Goal: Task Accomplishment & Management: Manage account settings

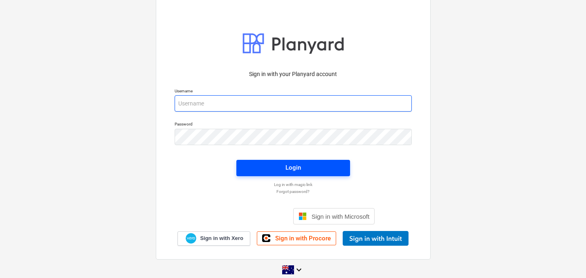
type input "[EMAIL_ADDRESS][DOMAIN_NAME]"
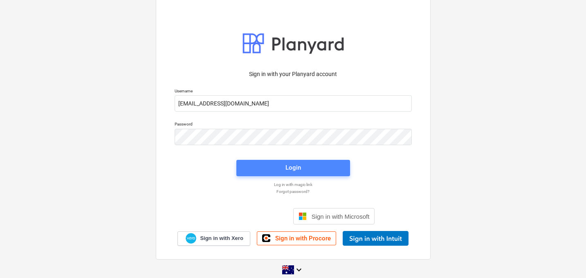
click at [277, 163] on span "Login" at bounding box center [293, 167] width 94 height 11
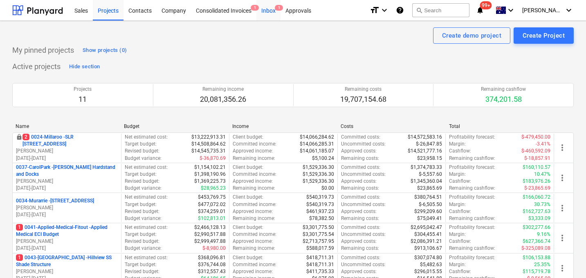
click at [271, 12] on div "Inbox 1" at bounding box center [269, 10] width 24 height 21
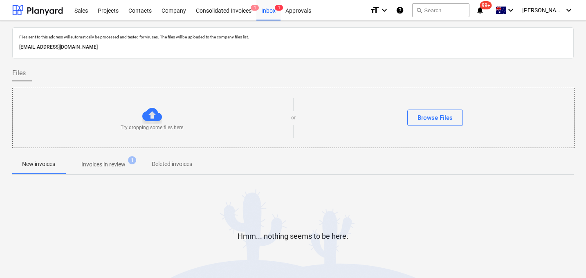
click at [105, 168] on p "Invoices in review" at bounding box center [103, 164] width 44 height 9
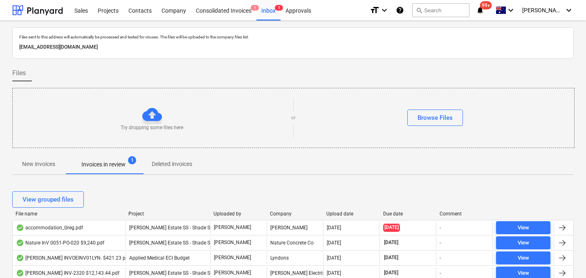
click at [340, 211] on div "Upload date" at bounding box center [352, 214] width 50 height 6
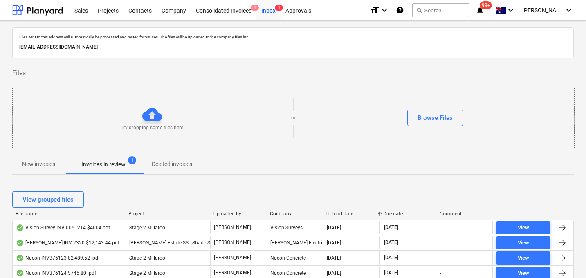
click at [339, 212] on div "Upload date" at bounding box center [352, 214] width 50 height 6
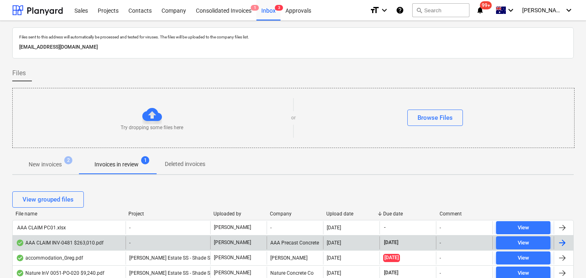
scroll to position [14, 0]
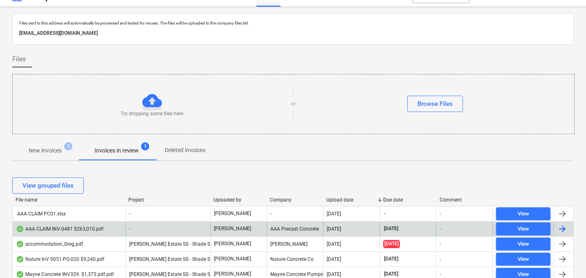
click at [83, 229] on div "AAA CLAIM INV-0481 $263,010.pdf" at bounding box center [60, 229] width 88 height 7
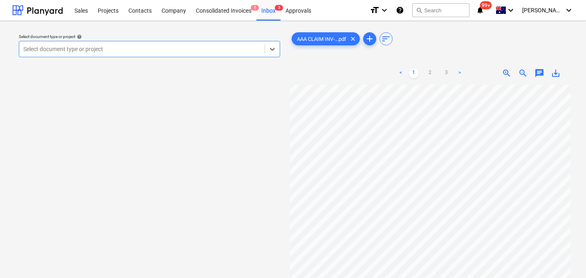
scroll to position [21, 0]
click at [156, 51] on div at bounding box center [141, 49] width 237 height 8
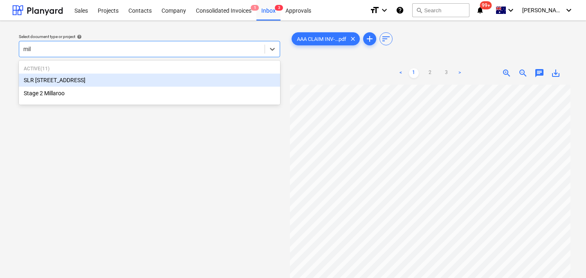
type input "mill"
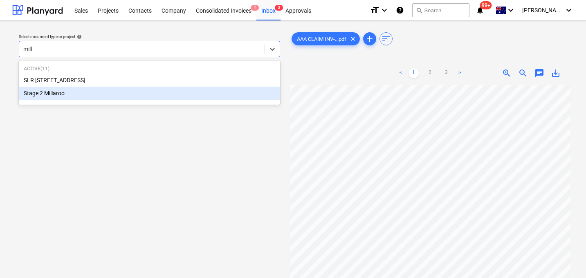
click at [80, 92] on div "Stage 2 Millaroo" at bounding box center [149, 93] width 261 height 13
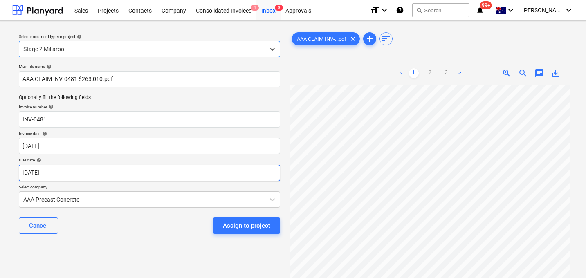
click at [71, 174] on body "Sales Projects Contacts Company Consolidated Invoices 1 Inbox 3 Approvals forma…" at bounding box center [293, 139] width 586 height 278
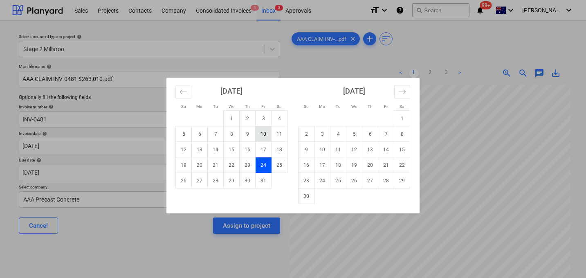
click at [267, 133] on td "10" at bounding box center [264, 134] width 16 height 16
type input "[DATE]"
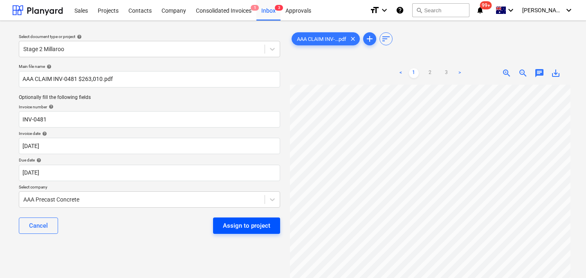
click at [254, 227] on div "Assign to project" at bounding box center [246, 226] width 47 height 11
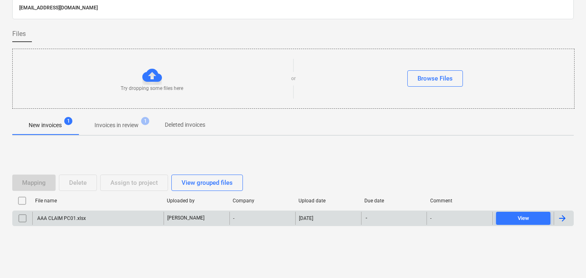
click at [82, 217] on div "AAA CLAIM PC01.xlsx" at bounding box center [61, 219] width 50 height 6
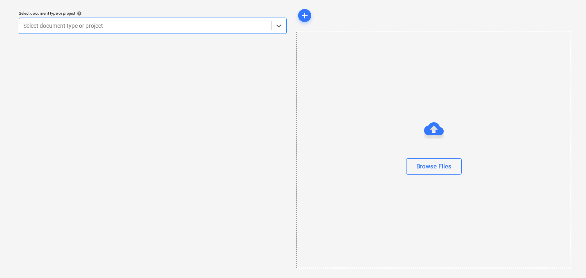
click at [115, 25] on div at bounding box center [145, 26] width 244 height 8
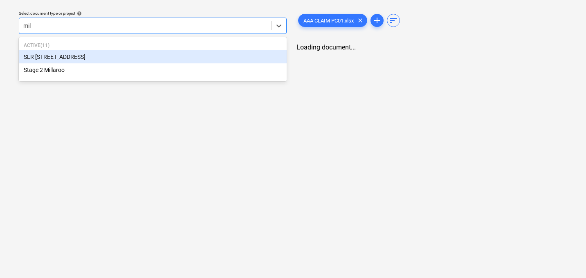
type input "mill"
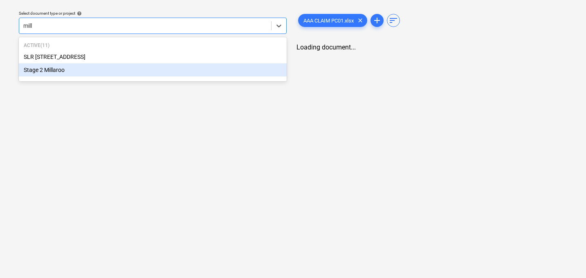
click at [80, 70] on div "Stage 2 Millaroo" at bounding box center [153, 69] width 268 height 13
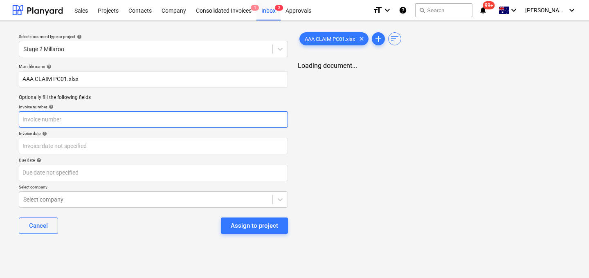
click at [91, 118] on input "text" at bounding box center [153, 119] width 269 height 16
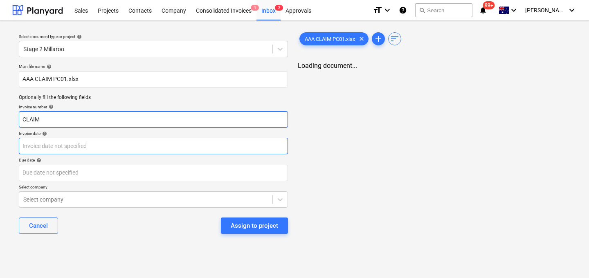
type input "CLAIM"
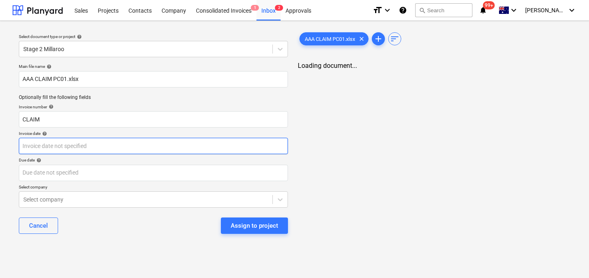
click at [89, 148] on body "Sales Projects Contacts Company Consolidated Invoices 1 Inbox 2 Approvals forma…" at bounding box center [294, 139] width 589 height 278
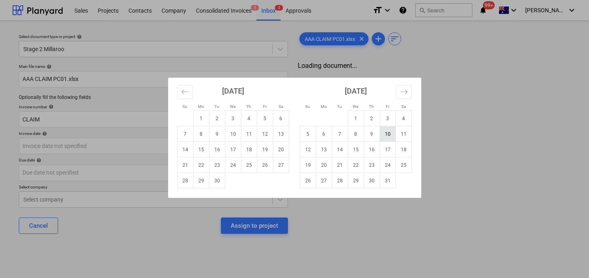
click at [390, 133] on td "10" at bounding box center [388, 134] width 16 height 16
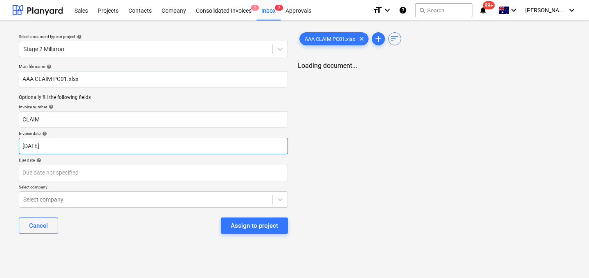
click at [92, 148] on body "Sales Projects Contacts Company Consolidated Invoices 1 Inbox 2 Approvals forma…" at bounding box center [294, 139] width 589 height 278
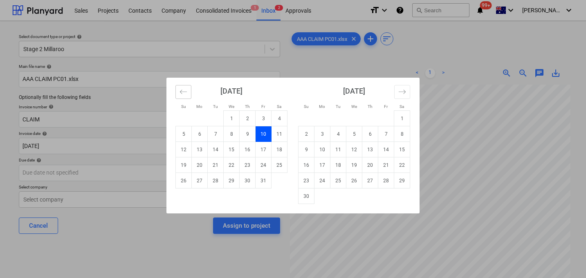
click at [181, 92] on icon "Move backward to switch to the previous month." at bounding box center [184, 92] width 8 height 8
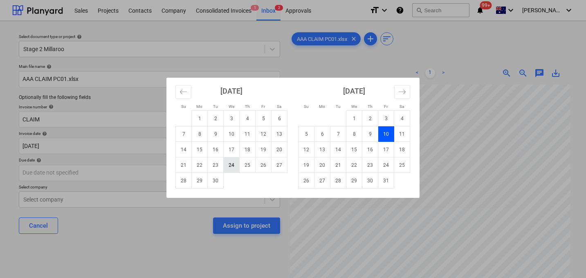
click at [230, 163] on td "24" at bounding box center [232, 166] width 16 height 16
type input "[DATE]"
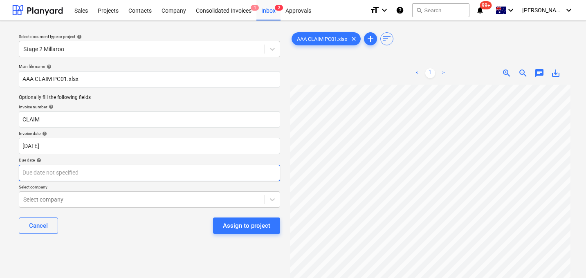
click at [120, 175] on body "Sales Projects Contacts Company Consolidated Invoices 1 Inbox 2 Approvals forma…" at bounding box center [293, 139] width 586 height 278
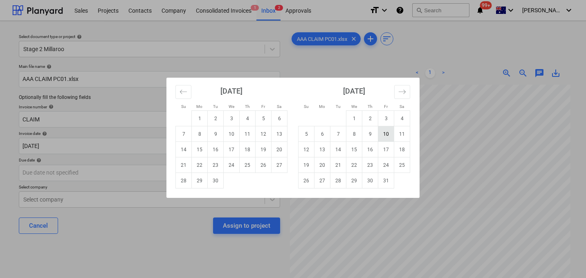
click at [383, 132] on td "10" at bounding box center [386, 134] width 16 height 16
type input "[DATE]"
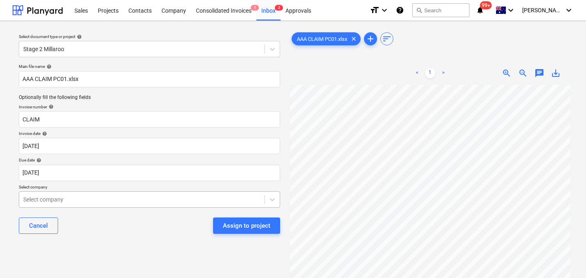
click at [130, 198] on body "Sales Projects Contacts Company Consolidated Invoices 1 Inbox 2 Approvals forma…" at bounding box center [293, 139] width 586 height 278
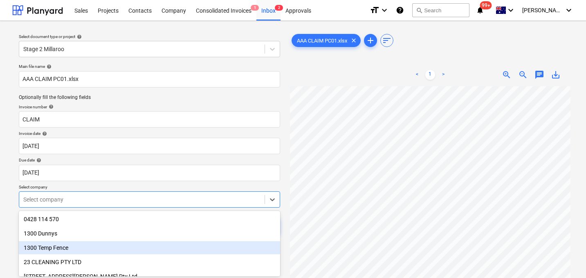
scroll to position [61, 0]
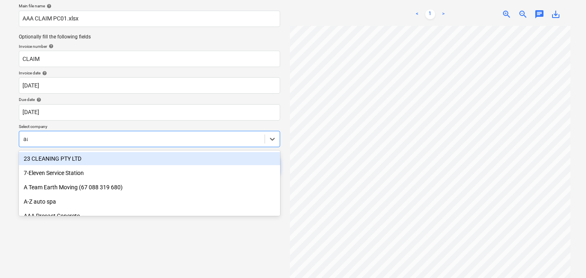
type input "aaa"
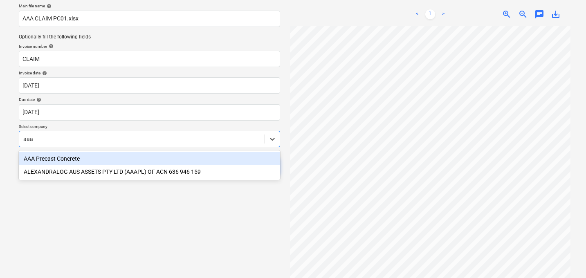
click at [61, 157] on div "AAA Precast Concrete" at bounding box center [149, 158] width 261 height 13
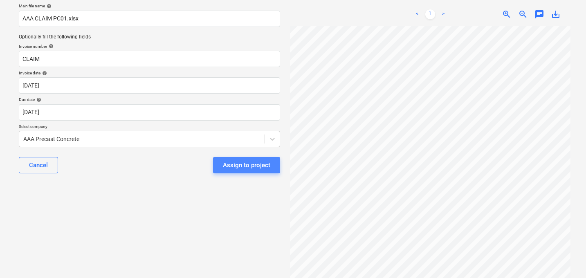
click at [255, 166] on div "Assign to project" at bounding box center [246, 165] width 47 height 11
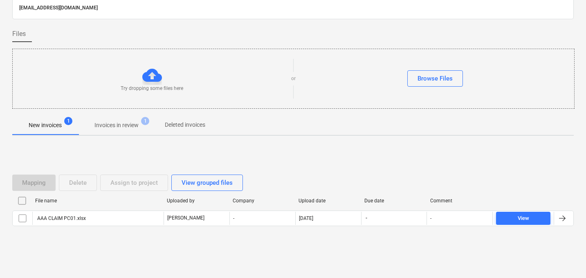
scroll to position [39, 0]
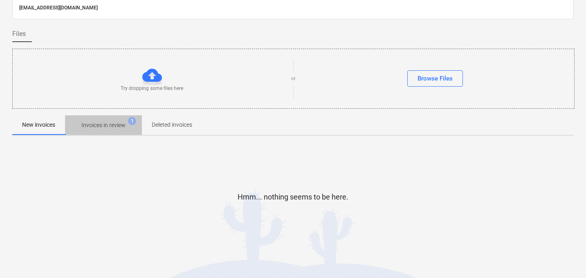
click at [117, 129] on p "Invoices in review" at bounding box center [103, 125] width 44 height 9
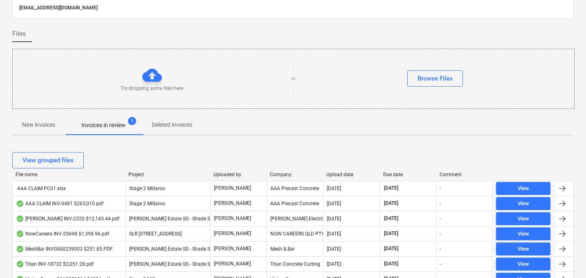
click at [41, 126] on p "New invoices" at bounding box center [38, 125] width 33 height 9
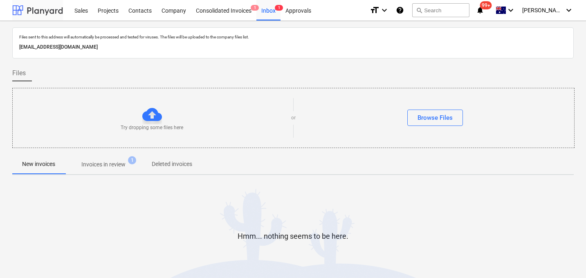
click at [25, 11] on div at bounding box center [37, 10] width 51 height 20
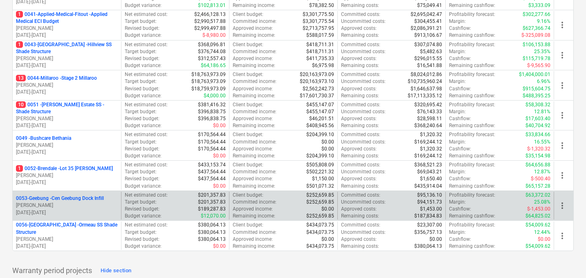
scroll to position [220, 0]
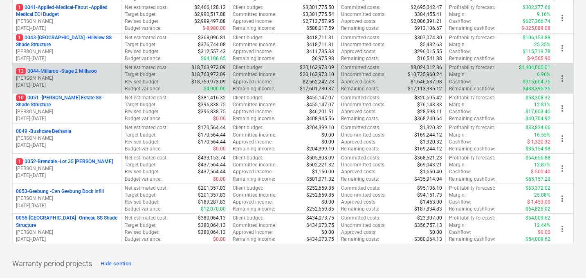
click at [61, 74] on p "13 0044-Millaroo - Stage 2 Millaroo" at bounding box center [56, 71] width 81 height 7
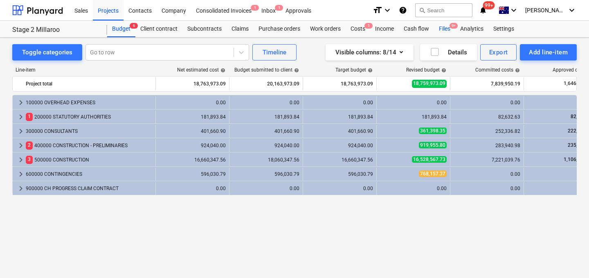
click at [443, 27] on div "Files 9+" at bounding box center [444, 29] width 21 height 16
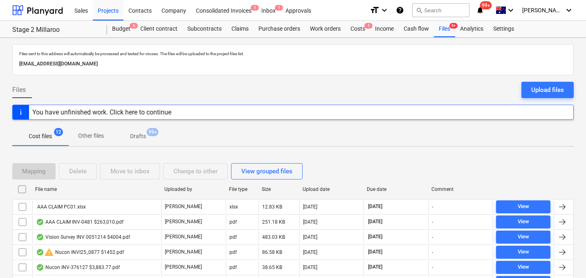
scroll to position [11, 0]
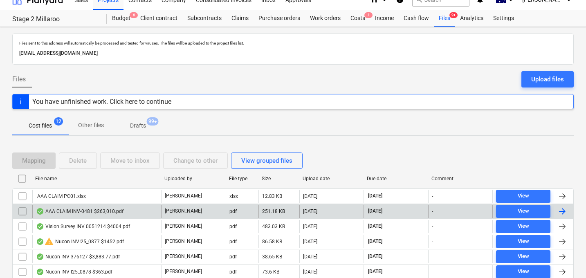
click at [22, 209] on input "checkbox" at bounding box center [22, 211] width 13 height 13
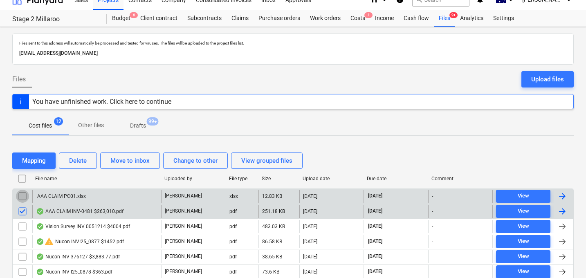
click at [20, 196] on input "checkbox" at bounding box center [22, 196] width 13 height 13
click at [72, 160] on div "Delete" at bounding box center [78, 160] width 18 height 11
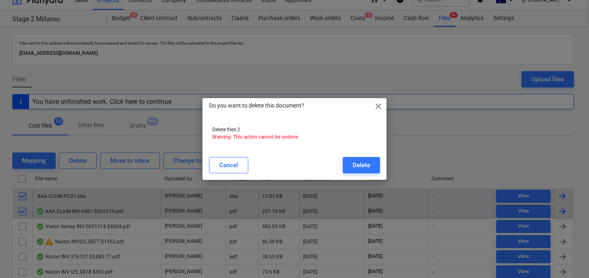
click at [381, 165] on div "Cancel Delete" at bounding box center [294, 165] width 181 height 23
click at [371, 165] on button "Delete" at bounding box center [361, 165] width 37 height 16
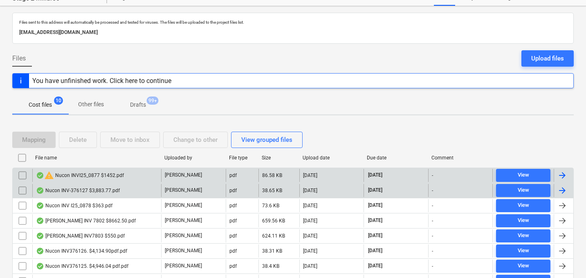
scroll to position [0, 0]
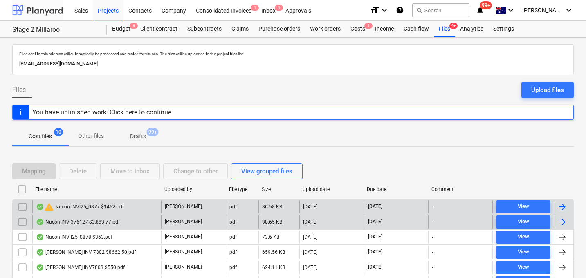
click at [23, 9] on div at bounding box center [37, 10] width 51 height 20
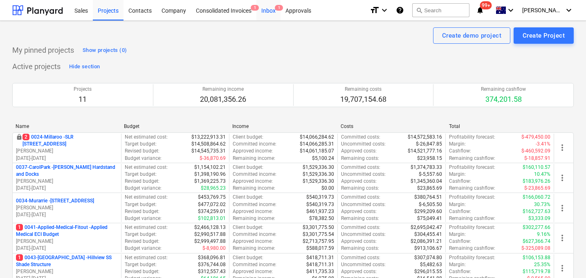
click at [271, 9] on div "Inbox 1" at bounding box center [269, 10] width 24 height 21
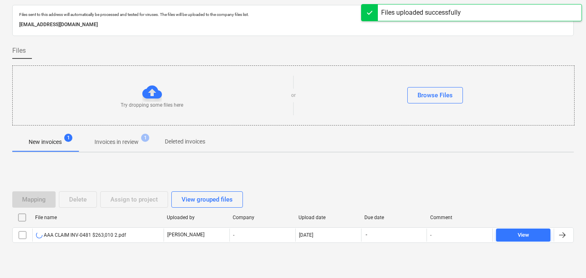
scroll to position [39, 0]
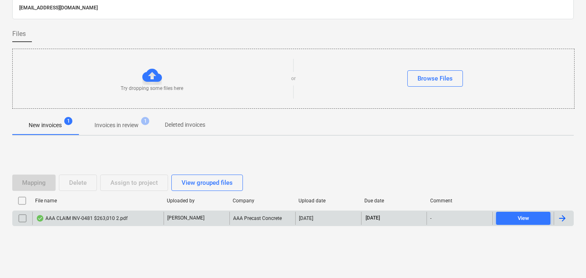
click at [63, 218] on div "AAA CLAIM INV-0481 $263,010 2.pdf" at bounding box center [82, 218] width 92 height 7
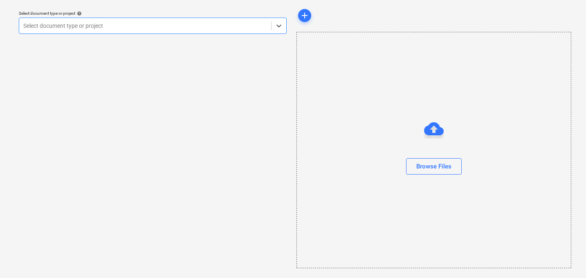
scroll to position [23, 0]
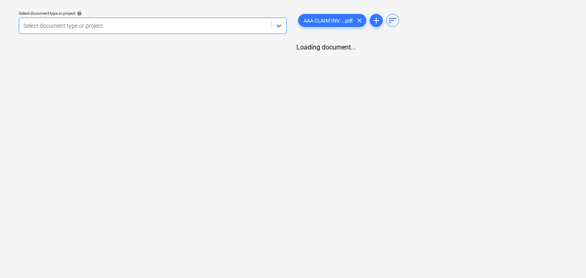
click at [77, 34] on div "Select document type or project" at bounding box center [153, 26] width 268 height 16
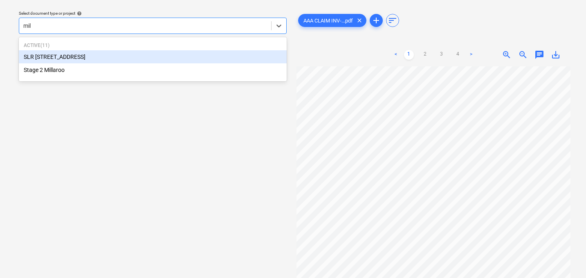
type input "mill"
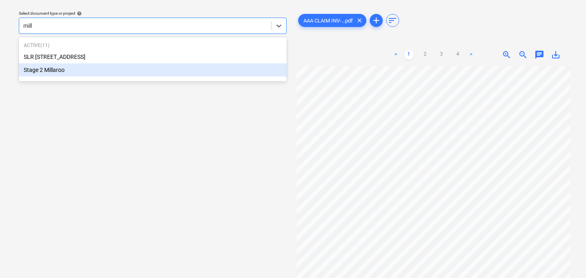
click at [44, 70] on div "Stage 2 Millaroo" at bounding box center [153, 69] width 268 height 13
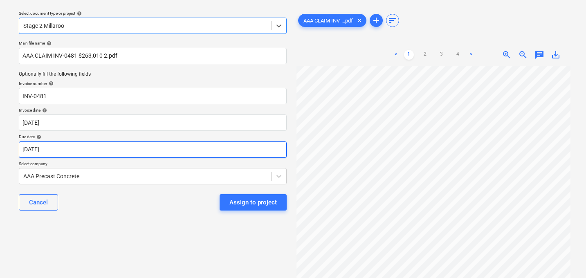
click at [56, 151] on body "Sales Projects Contacts Company Consolidated Invoices 1 Inbox 2 Approvals forma…" at bounding box center [293, 116] width 586 height 278
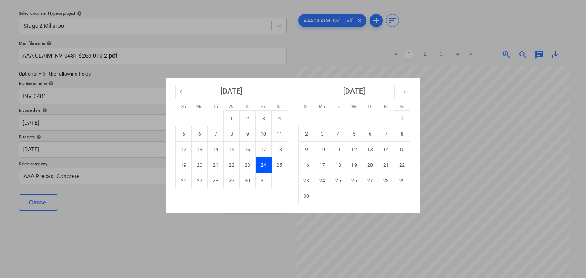
click at [261, 133] on td "10" at bounding box center [264, 134] width 16 height 16
type input "[DATE]"
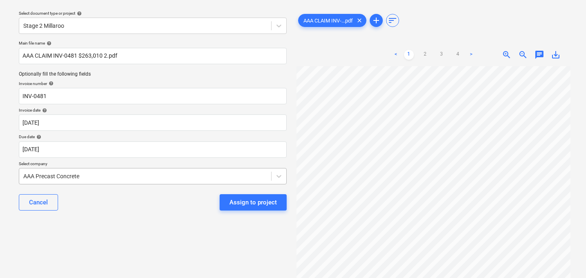
scroll to position [36, 0]
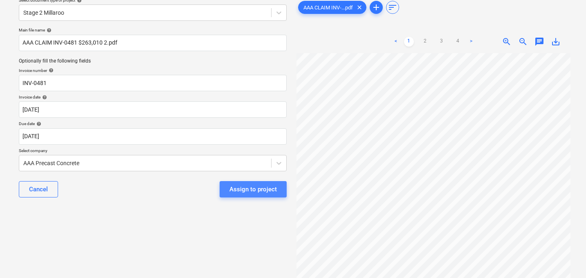
click at [261, 192] on div "Assign to project" at bounding box center [253, 189] width 47 height 11
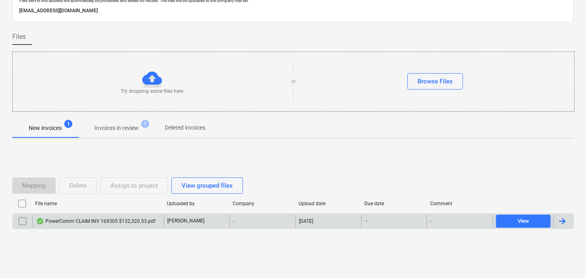
click at [101, 222] on div "PowerComm CLAIM INV 169305 $132,320.53.pdf" at bounding box center [95, 221] width 119 height 7
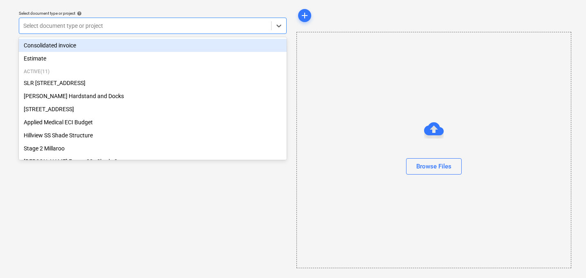
click at [111, 29] on div at bounding box center [145, 26] width 244 height 8
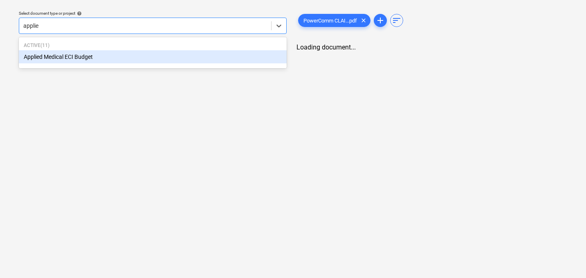
type input "applied"
click at [94, 59] on div "Applied Medical ECI Budget" at bounding box center [153, 56] width 268 height 13
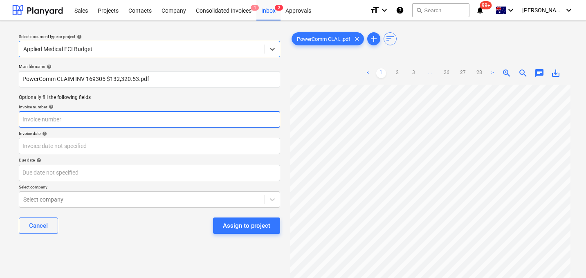
click at [75, 119] on input "text" at bounding box center [149, 119] width 261 height 16
paste input "169305"
type input "169305"
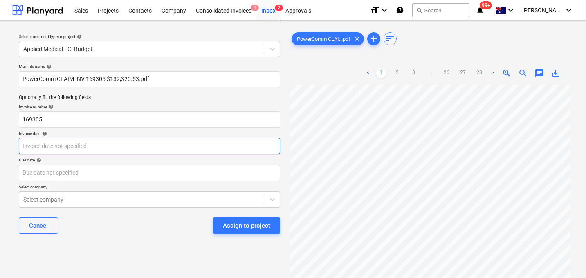
click at [63, 149] on body "Sales Projects Contacts Company Consolidated Invoices 1 Inbox 2 Approvals forma…" at bounding box center [293, 139] width 586 height 278
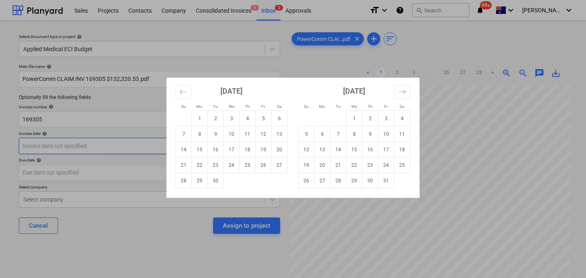
click at [63, 149] on div "Su Mo Tu We Th Fr Sa Su Mo Tu We Th Fr Sa [DATE] 1 2 3 4 5 6 7 8 9 10 11 12 13 …" at bounding box center [293, 139] width 586 height 278
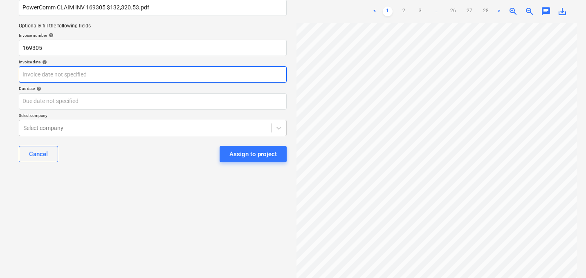
click at [56, 74] on body "Sales Projects Contacts Company Consolidated Invoices 1 Inbox 2 Approvals forma…" at bounding box center [293, 67] width 586 height 278
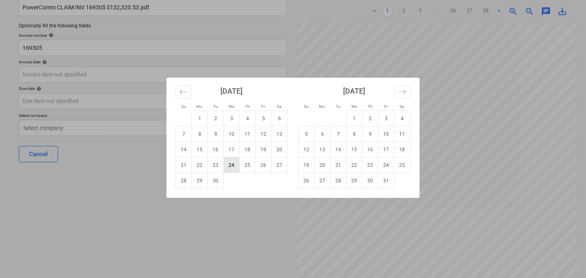
click at [229, 164] on td "24" at bounding box center [232, 166] width 16 height 16
type input "[DATE]"
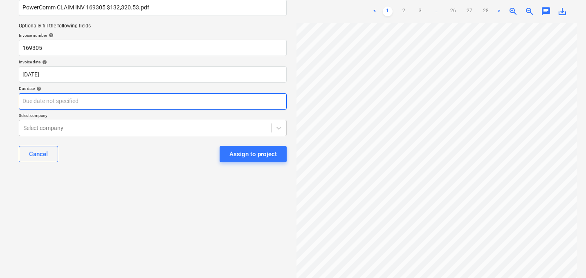
click at [96, 101] on body "Sales Projects Contacts Company Consolidated Invoices 1 Inbox 2 Approvals forma…" at bounding box center [293, 67] width 586 height 278
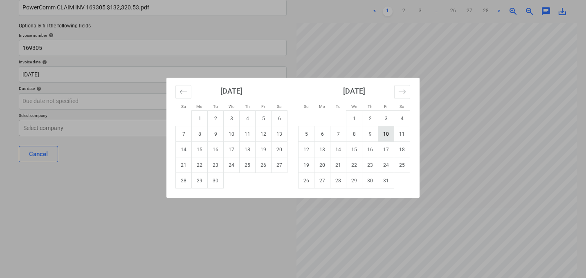
click at [388, 135] on td "10" at bounding box center [386, 134] width 16 height 16
type input "[DATE]"
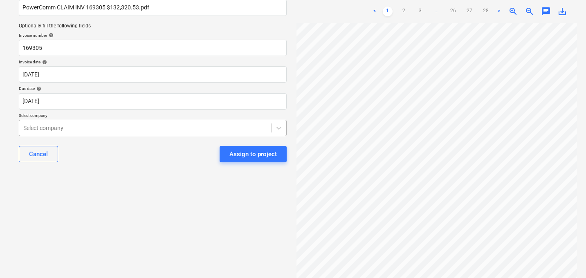
click at [131, 129] on div at bounding box center [145, 128] width 244 height 8
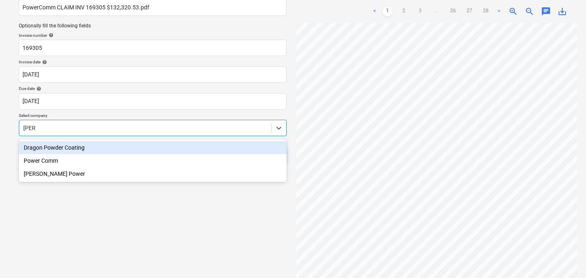
type input "power"
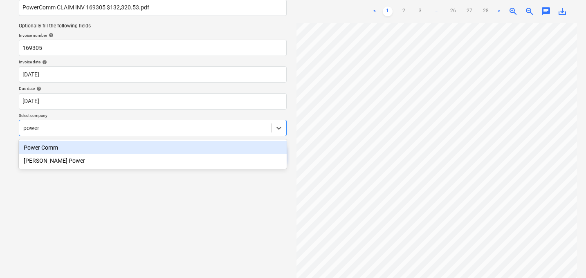
click at [52, 147] on div "Power Comm" at bounding box center [153, 147] width 268 height 13
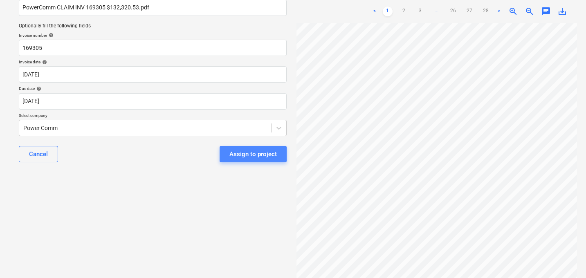
click at [252, 155] on div "Assign to project" at bounding box center [253, 154] width 47 height 11
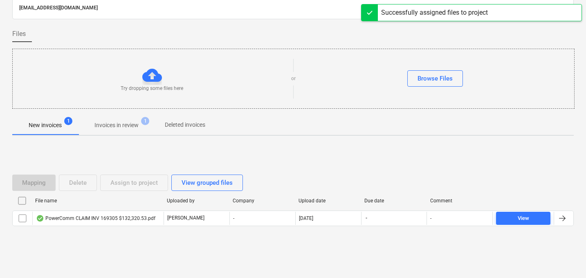
scroll to position [39, 0]
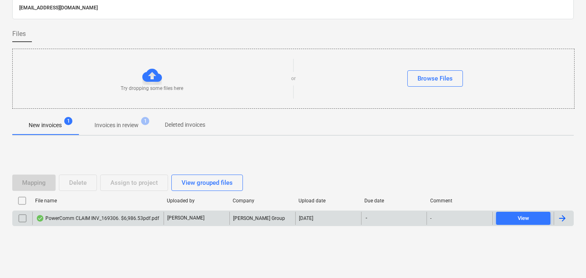
click at [110, 217] on div "PowerComm CLAIM INV_169306. $6,986.53pdf.pdf" at bounding box center [97, 218] width 123 height 7
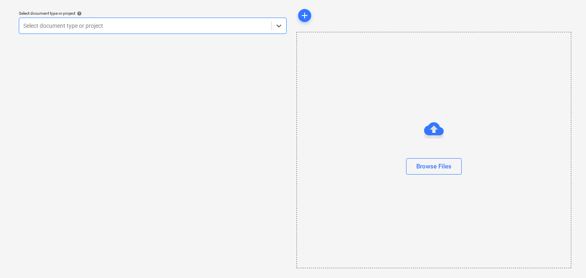
click at [118, 25] on div at bounding box center [145, 26] width 244 height 8
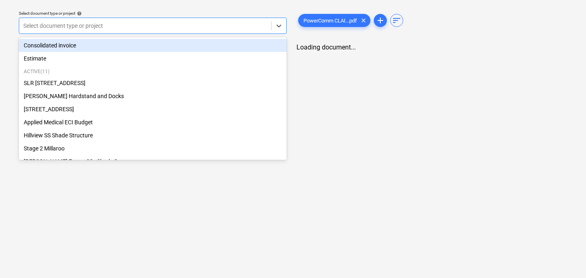
type input "p"
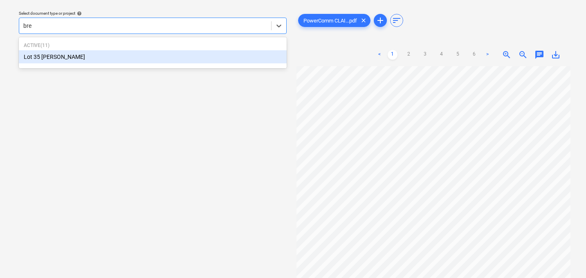
type input "bren"
click at [89, 61] on div "Lot 35 [PERSON_NAME]" at bounding box center [153, 56] width 268 height 13
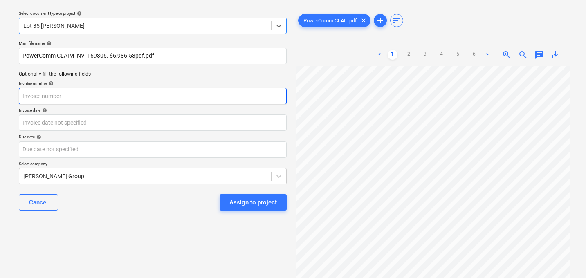
click at [83, 95] on input "text" at bounding box center [153, 96] width 268 height 16
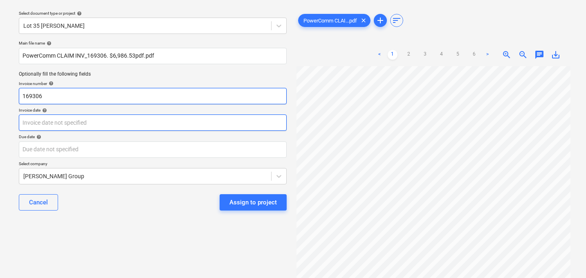
type input "169306"
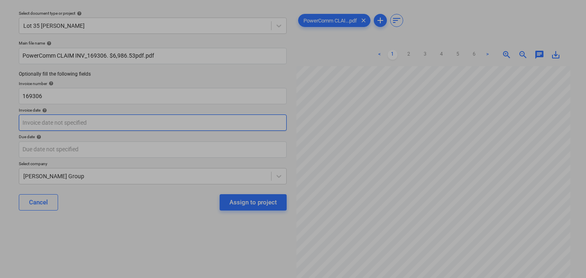
click at [77, 124] on body "Sales Projects Contacts Company Consolidated Invoices 1 Inbox 2 Approvals forma…" at bounding box center [293, 116] width 586 height 278
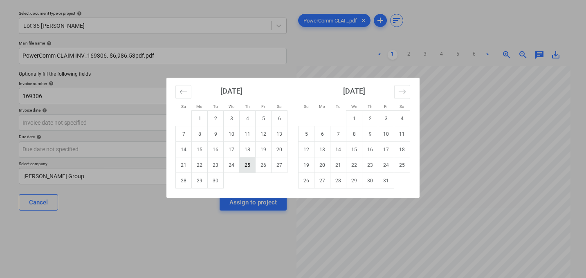
click at [246, 168] on td "25" at bounding box center [248, 166] width 16 height 16
type input "[DATE]"
click at [121, 151] on body "Sales Projects Contacts Company Consolidated Invoices 1 Inbox 2 Approvals forma…" at bounding box center [293, 116] width 586 height 278
click at [386, 133] on td "10" at bounding box center [386, 134] width 16 height 16
type input "[DATE]"
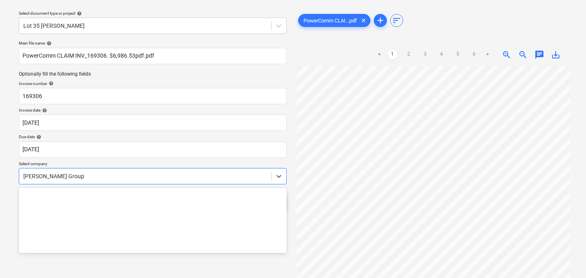
click at [116, 176] on body "Sales Projects Contacts Company Consolidated Invoices 1 Inbox 2 Approvals forma…" at bounding box center [293, 116] width 586 height 278
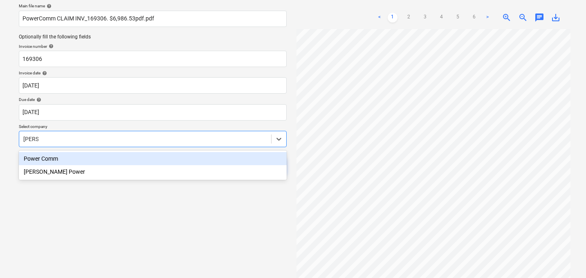
type input "power"
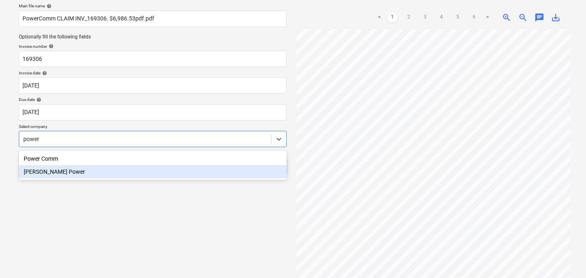
click at [65, 159] on div "Power Comm" at bounding box center [153, 158] width 268 height 13
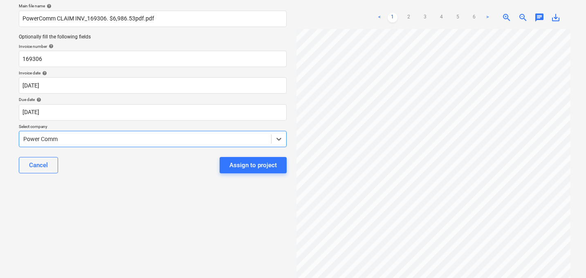
click at [256, 163] on div "Assign to project" at bounding box center [253, 165] width 47 height 11
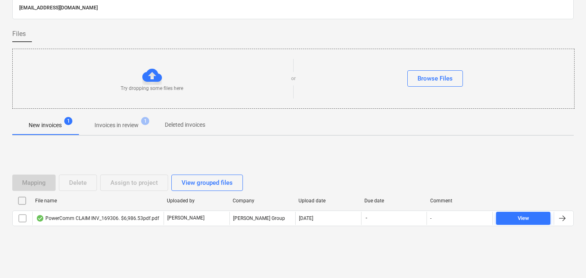
scroll to position [39, 0]
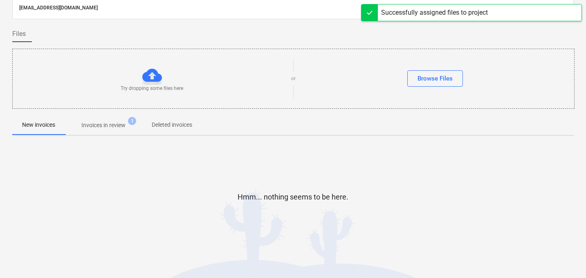
click at [116, 127] on p "Invoices in review" at bounding box center [103, 125] width 44 height 9
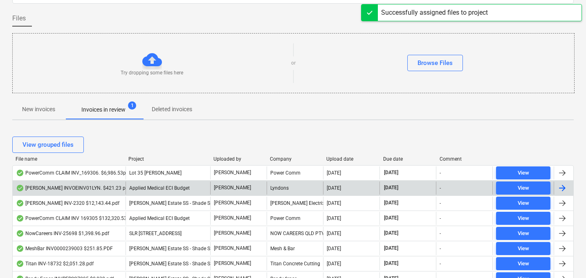
scroll to position [60, 0]
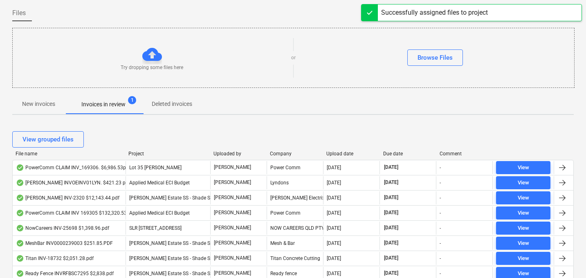
click at [342, 153] on div "Upload date" at bounding box center [352, 154] width 50 height 6
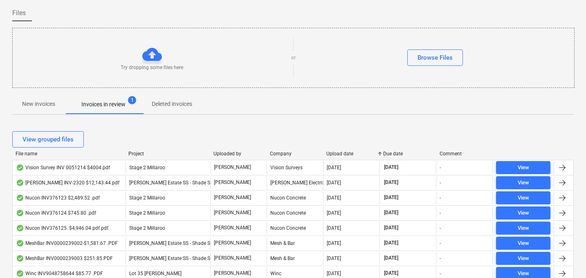
click at [342, 153] on div "Upload date" at bounding box center [352, 154] width 50 height 6
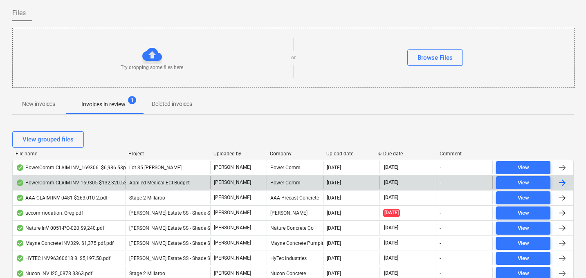
click at [88, 182] on div "PowerComm CLAIM INV 169305 $132,320.53.pdf" at bounding box center [75, 183] width 119 height 7
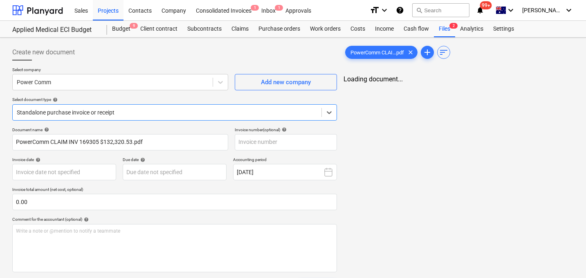
type input "169305"
type input "[DATE]"
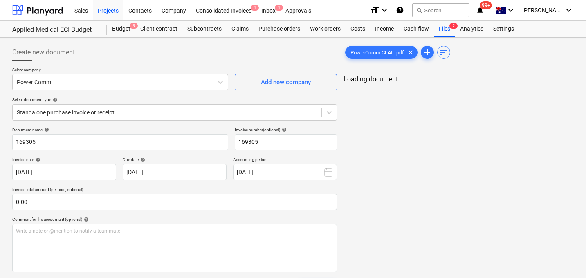
click at [495, 142] on div "PowerComm CLAI...pdf clear add sort Loading document..." at bounding box center [458, 193] width 237 height 304
click at [384, 53] on span "PowerComm CLAI...pdf" at bounding box center [377, 53] width 63 height 6
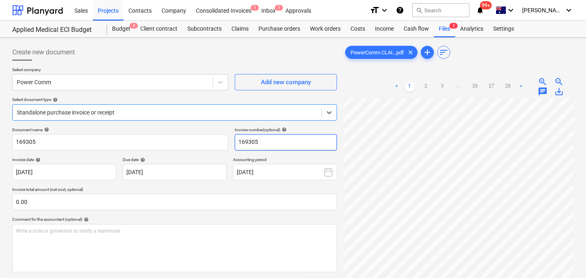
scroll to position [0, 30]
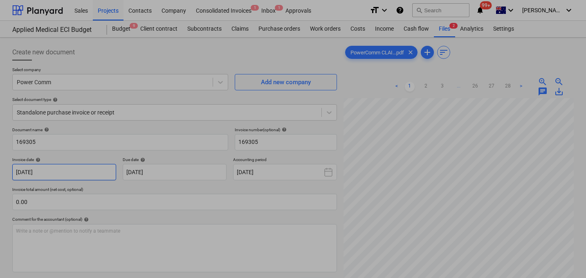
click at [61, 171] on body "Sales Projects Contacts Company Consolidated Invoices 1 Inbox 1 Approvals forma…" at bounding box center [293, 139] width 586 height 278
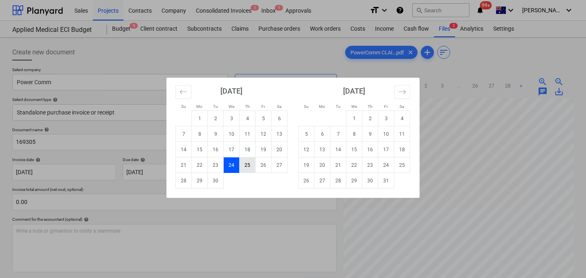
click at [241, 167] on td "25" at bounding box center [248, 166] width 16 height 16
type input "[DATE]"
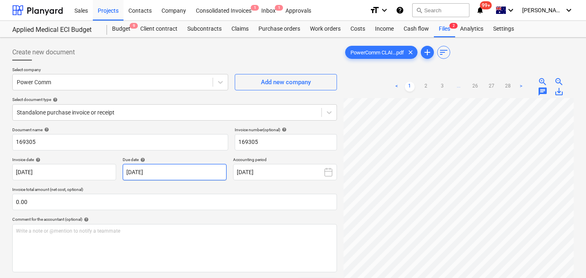
scroll to position [82, 0]
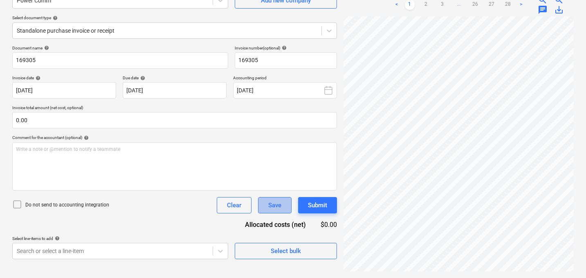
click at [267, 206] on button "Save" at bounding box center [275, 205] width 34 height 16
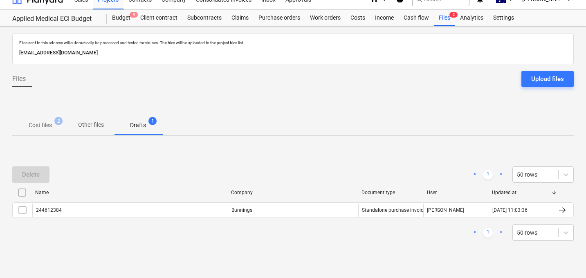
scroll to position [11, 0]
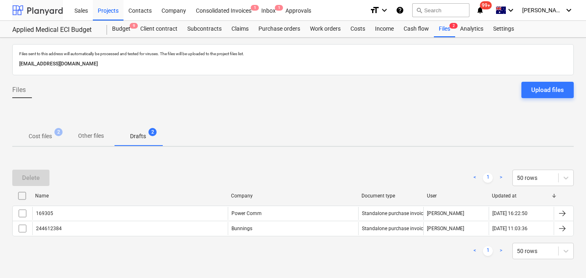
click at [52, 7] on div at bounding box center [37, 10] width 51 height 20
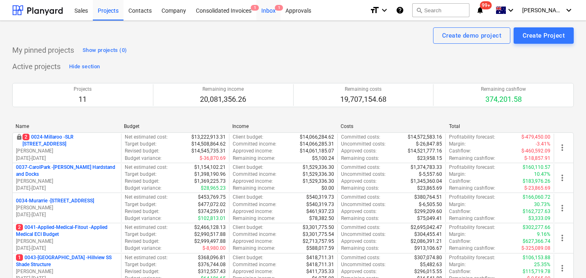
click at [271, 10] on div "Inbox 1" at bounding box center [269, 10] width 24 height 21
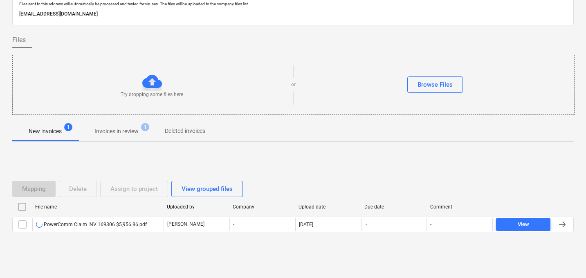
scroll to position [36, 0]
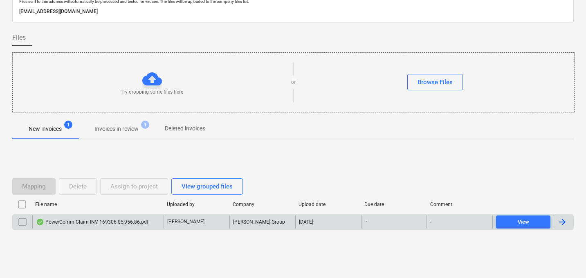
click at [117, 223] on div "PowerComm Claim INV 169306 $5,956.86.pdf" at bounding box center [92, 222] width 113 height 7
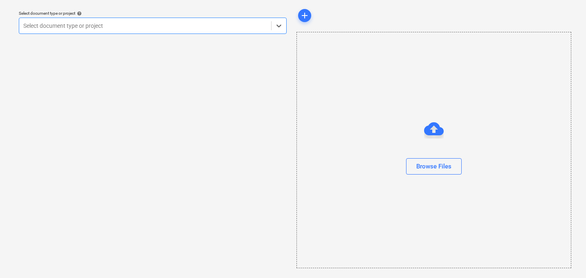
click at [161, 28] on div at bounding box center [145, 26] width 244 height 8
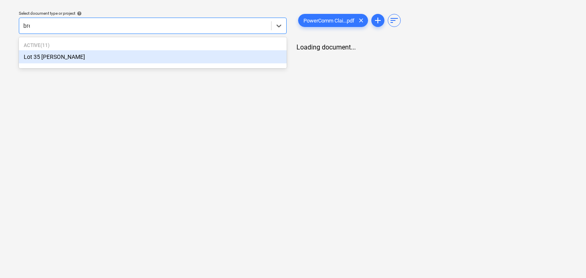
type input "bren"
click at [125, 60] on div "Lot 35 [PERSON_NAME]" at bounding box center [153, 56] width 268 height 13
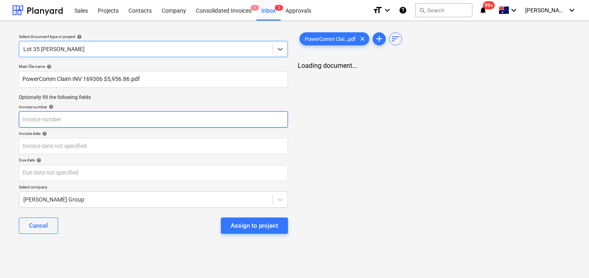
click at [68, 120] on input "text" at bounding box center [153, 119] width 269 height 16
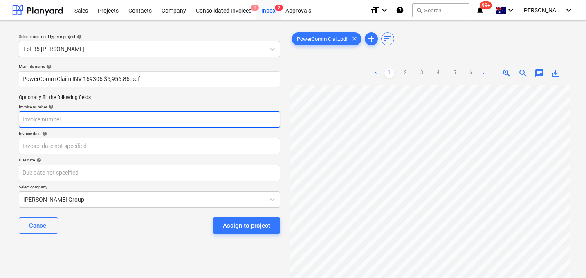
paste input "169306"
type input "169306"
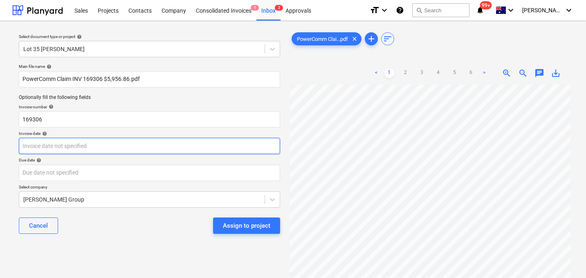
click at [54, 143] on body "Sales Projects Contacts Company Consolidated Invoices 1 Inbox 2 Approvals forma…" at bounding box center [293, 139] width 586 height 278
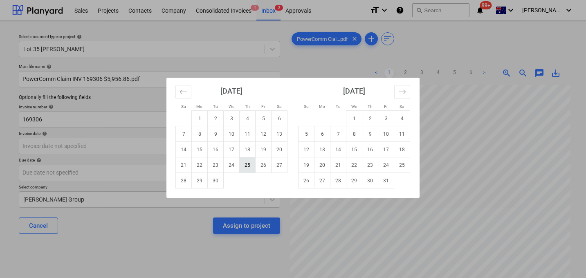
click at [248, 166] on td "25" at bounding box center [248, 166] width 16 height 16
type input "[DATE]"
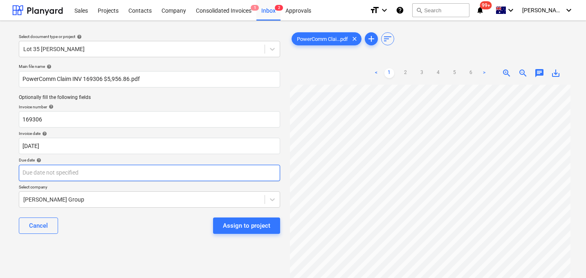
click at [99, 173] on body "Sales Projects Contacts Company Consolidated Invoices 1 Inbox 2 Approvals forma…" at bounding box center [293, 139] width 586 height 278
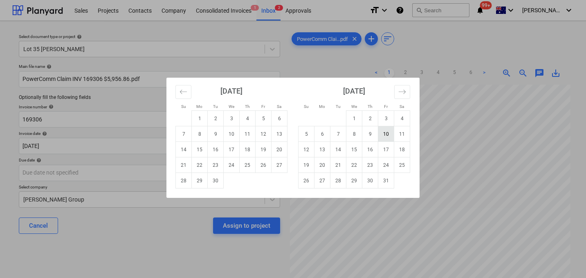
click at [386, 128] on td "10" at bounding box center [386, 134] width 16 height 16
type input "[DATE]"
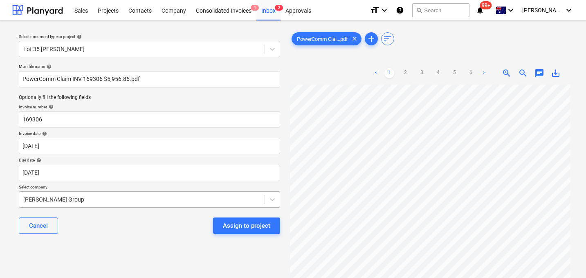
click at [108, 196] on body "Sales Projects Contacts Company Consolidated Invoices 1 Inbox 2 Approvals forma…" at bounding box center [293, 139] width 586 height 278
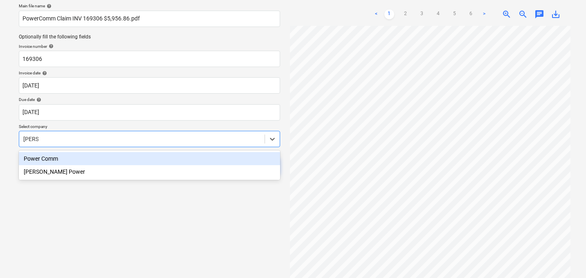
type input "power"
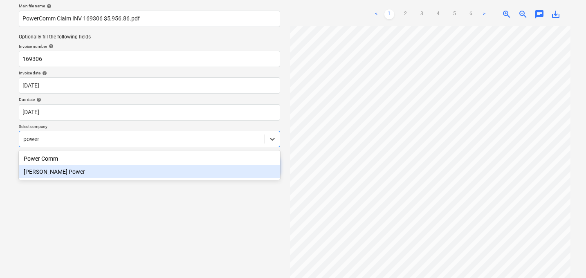
click at [47, 161] on div "Power Comm" at bounding box center [149, 158] width 261 height 13
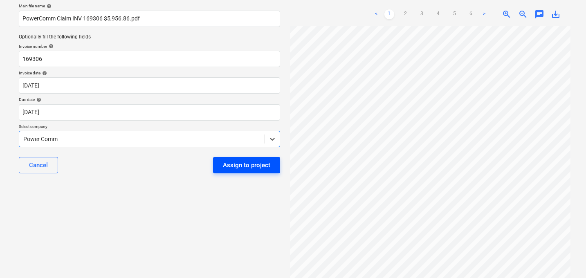
click at [250, 165] on div "Assign to project" at bounding box center [246, 165] width 47 height 11
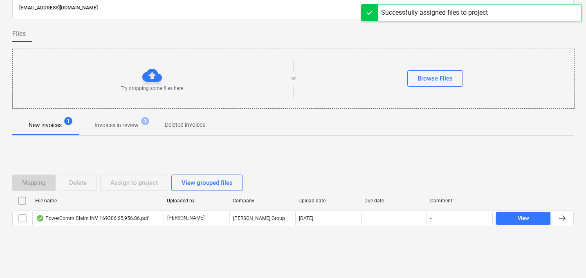
scroll to position [39, 0]
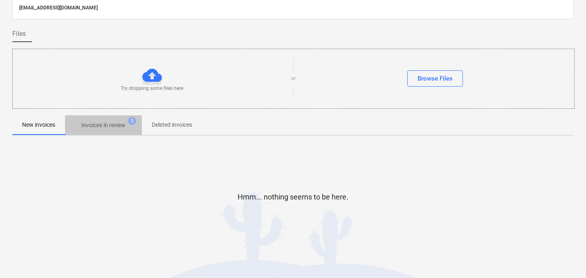
click at [107, 132] on span "Invoices in review 1" at bounding box center [103, 125] width 77 height 15
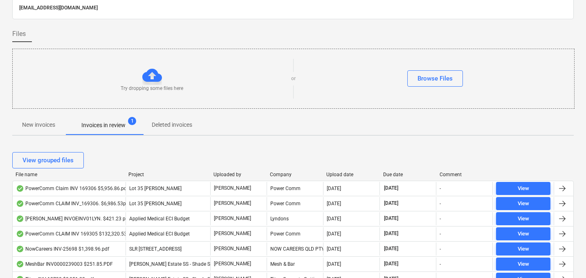
click at [340, 174] on div "Upload date" at bounding box center [352, 175] width 50 height 6
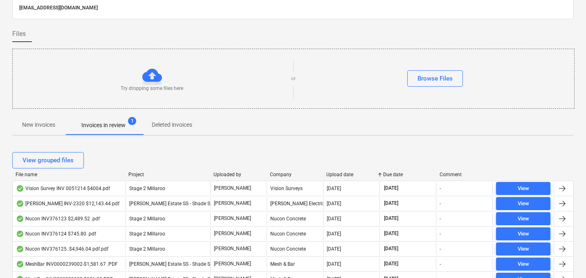
click at [340, 174] on div "Upload date" at bounding box center [352, 175] width 50 height 6
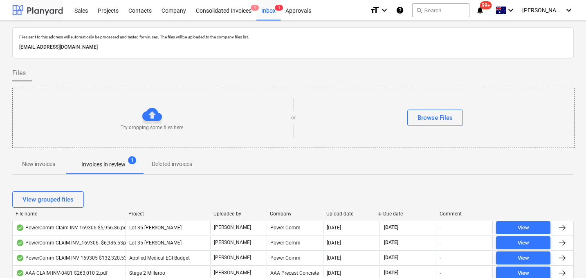
click at [43, 15] on div at bounding box center [37, 10] width 51 height 20
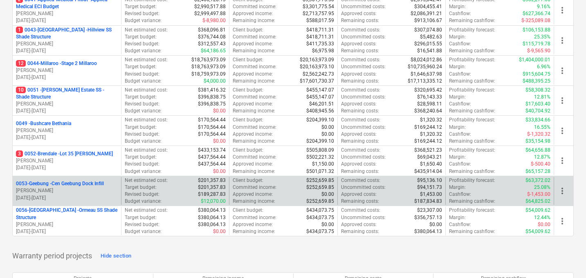
scroll to position [227, 0]
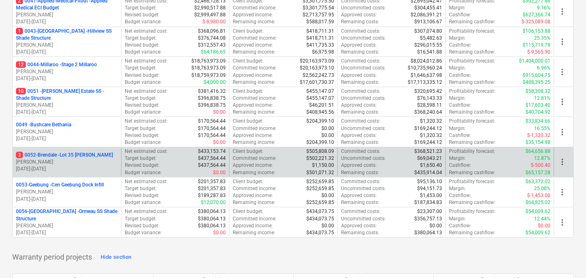
click at [65, 162] on p "[PERSON_NAME]" at bounding box center [67, 162] width 102 height 7
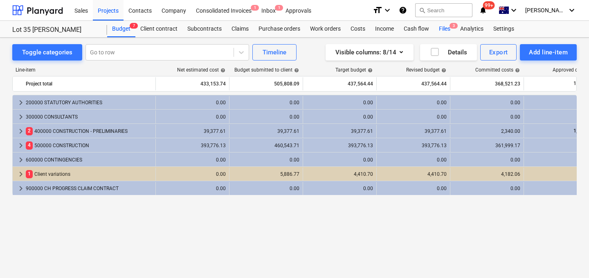
click at [445, 30] on div "Files 3" at bounding box center [444, 29] width 21 height 16
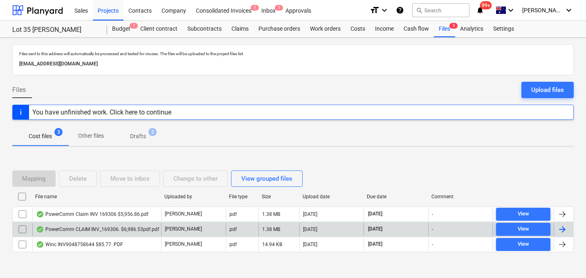
click at [21, 228] on input "checkbox" at bounding box center [22, 229] width 13 height 13
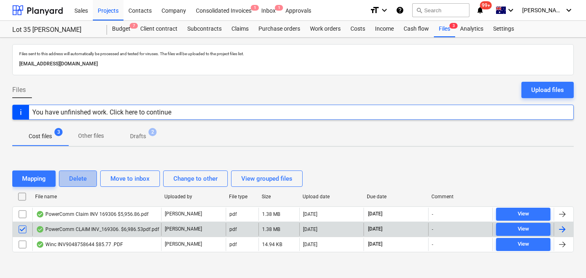
click at [84, 178] on div "Delete" at bounding box center [78, 178] width 18 height 11
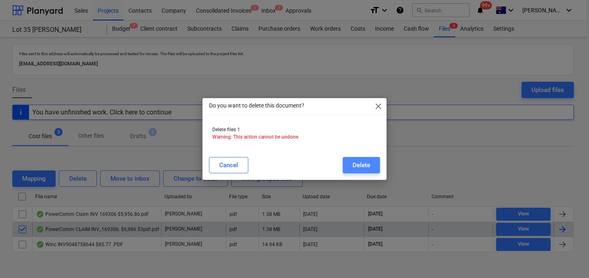
click at [367, 162] on div "Delete" at bounding box center [362, 165] width 18 height 11
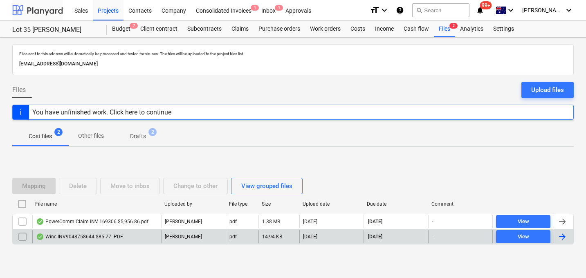
click at [42, 9] on div at bounding box center [37, 10] width 51 height 20
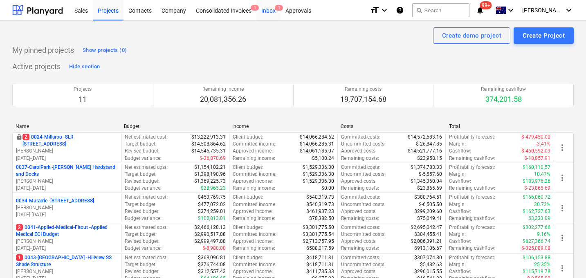
click at [267, 10] on div "Inbox 1" at bounding box center [269, 10] width 24 height 21
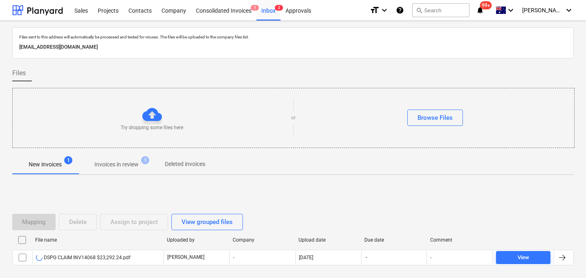
scroll to position [39, 0]
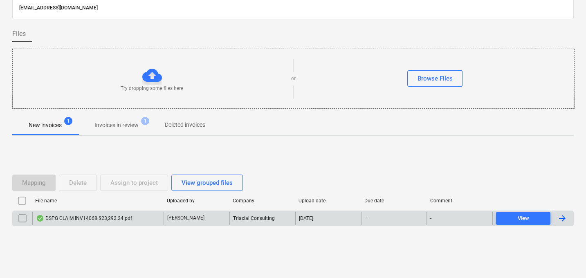
click at [97, 217] on div "DSPG CLAIM INV14068 $23,292.24.pdf" at bounding box center [84, 218] width 96 height 7
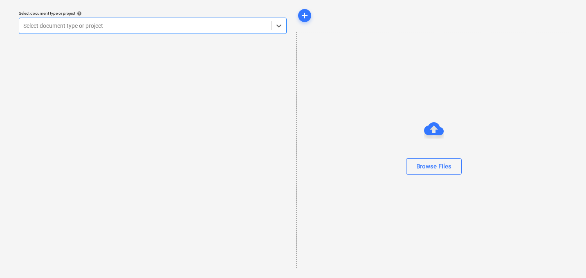
scroll to position [23, 0]
click at [115, 26] on div at bounding box center [145, 26] width 244 height 8
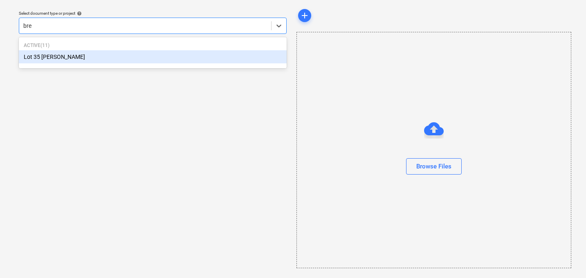
type input "bren"
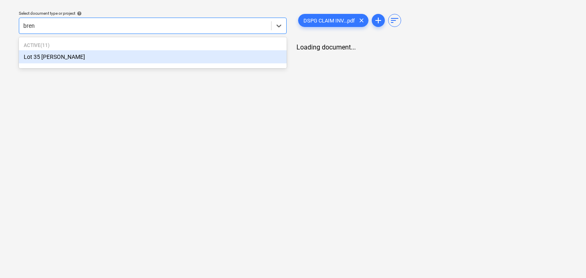
click at [119, 57] on div "Lot 35 [PERSON_NAME]" at bounding box center [153, 56] width 268 height 13
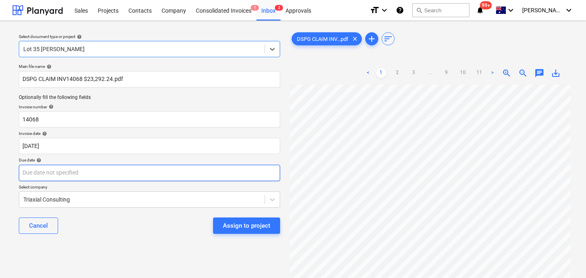
click at [55, 173] on body "Sales Projects Contacts Company Consolidated Invoices 1 Inbox 2 Approvals forma…" at bounding box center [293, 139] width 586 height 278
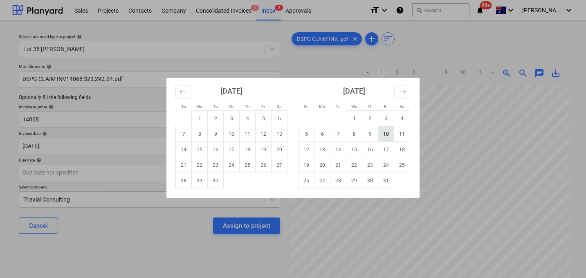
click at [385, 135] on td "10" at bounding box center [386, 134] width 16 height 16
type input "[DATE]"
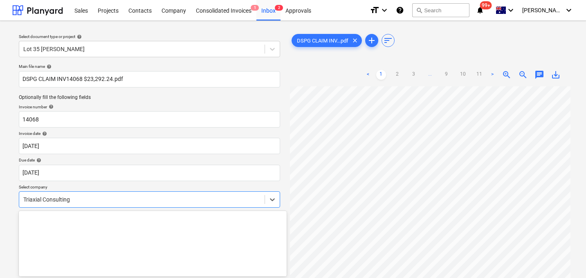
click at [109, 203] on body "Sales Projects Contacts Company Consolidated Invoices 1 Inbox 2 Approvals forma…" at bounding box center [293, 139] width 586 height 278
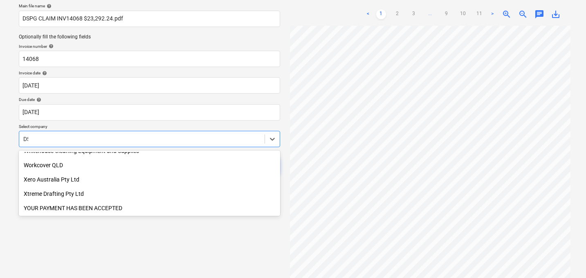
scroll to position [394, 0]
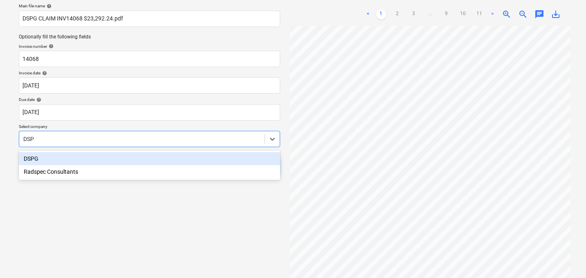
type input "DSPG"
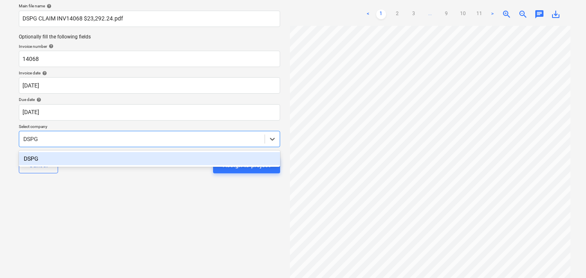
click at [52, 155] on div "DSPG" at bounding box center [149, 158] width 261 height 13
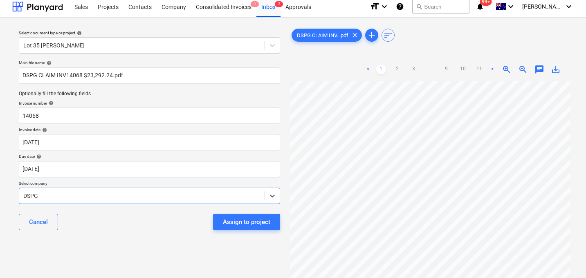
scroll to position [44, 0]
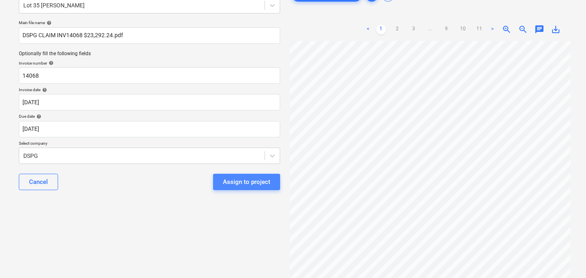
click at [266, 185] on div "Assign to project" at bounding box center [246, 182] width 47 height 11
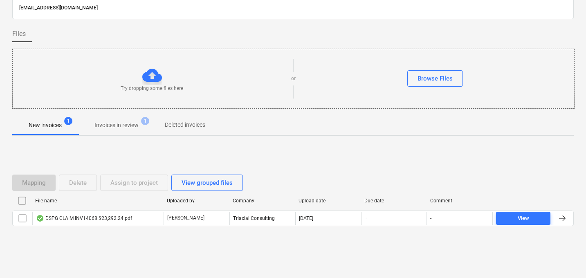
scroll to position [39, 0]
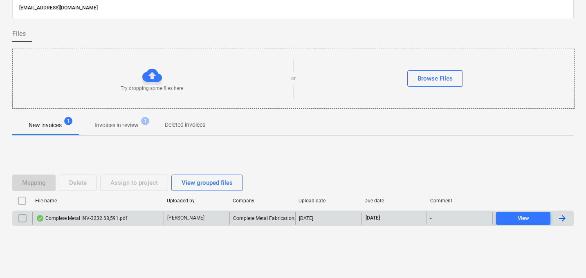
click at [77, 216] on div "Complete Metal INV-3232 $8,591.pdf" at bounding box center [81, 218] width 91 height 7
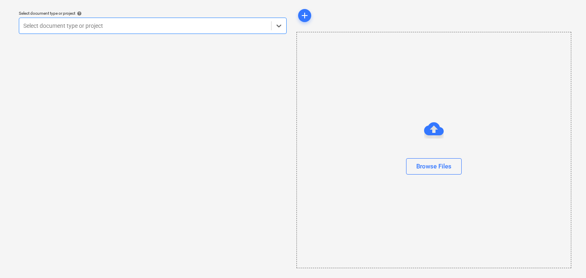
click at [111, 27] on div at bounding box center [145, 26] width 244 height 8
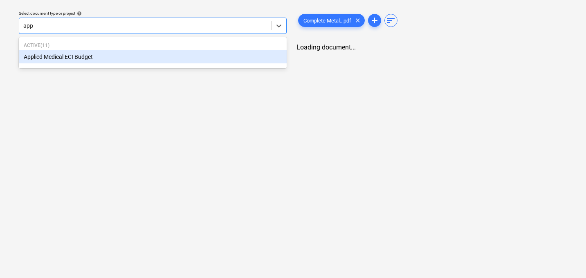
type input "appl"
click at [90, 52] on div "Applied Medical ECI Budget" at bounding box center [153, 56] width 268 height 13
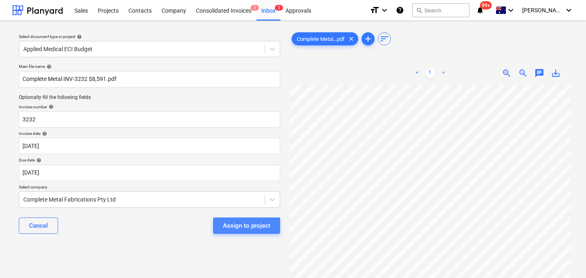
click at [243, 227] on div "Assign to project" at bounding box center [246, 226] width 47 height 11
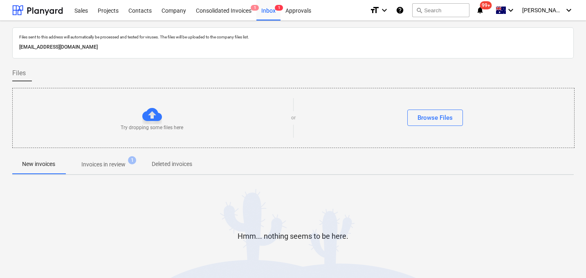
click at [117, 191] on div "Hmm... nothing seems to be here." at bounding box center [293, 243] width 562 height 123
click at [111, 164] on p "Invoices in review" at bounding box center [103, 164] width 44 height 9
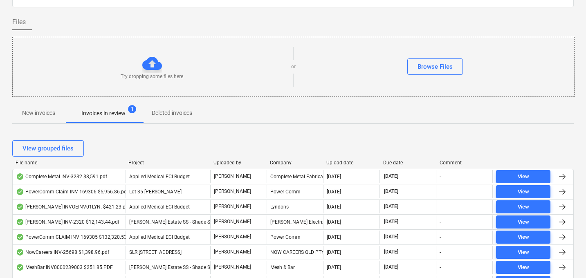
scroll to position [52, 0]
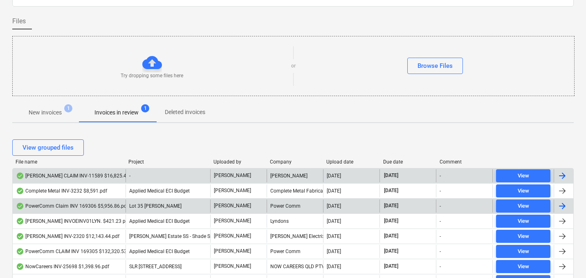
click at [29, 178] on div "Martin Brothers CLAIM INV-11589 $16,825.49.pdf" at bounding box center [77, 176] width 122 height 7
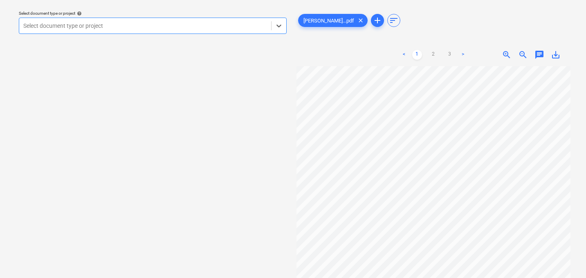
click at [110, 25] on div at bounding box center [145, 26] width 244 height 8
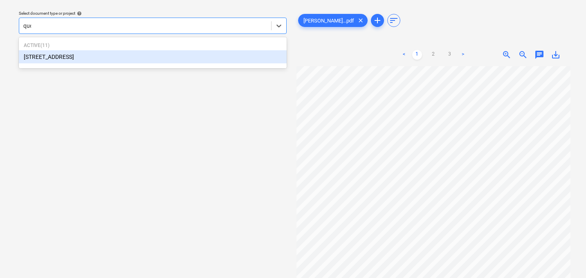
type input "quee"
click at [79, 60] on div "[STREET_ADDRESS]" at bounding box center [153, 56] width 268 height 13
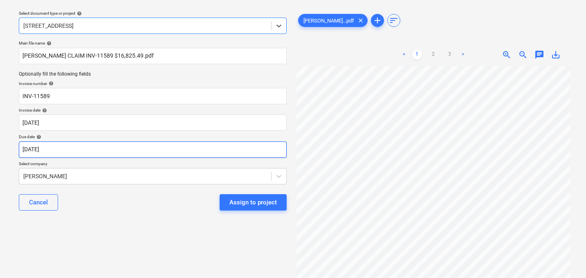
click at [54, 153] on body "Sales Projects Contacts Company Consolidated Invoices 1 Inbox 2 Approvals forma…" at bounding box center [293, 116] width 586 height 278
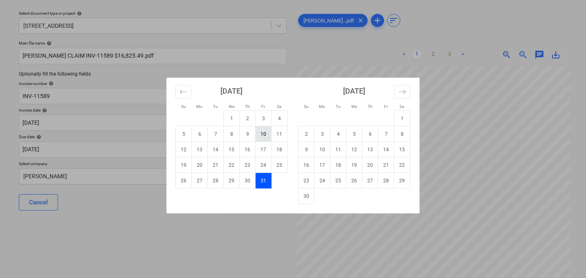
click at [263, 136] on td "10" at bounding box center [264, 134] width 16 height 16
type input "[DATE]"
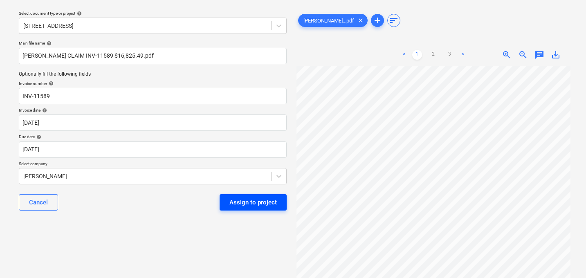
click at [243, 203] on div "Assign to project" at bounding box center [253, 202] width 47 height 11
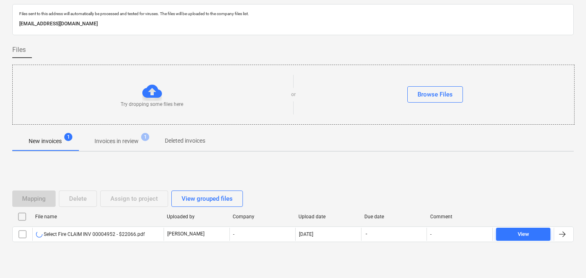
scroll to position [39, 0]
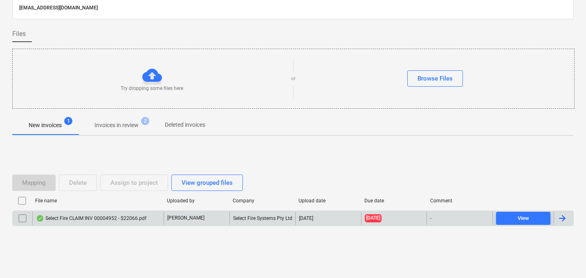
click at [99, 218] on div "Select Fire CLAIM INV 00004952 - $22066.pdf" at bounding box center [91, 218] width 110 height 7
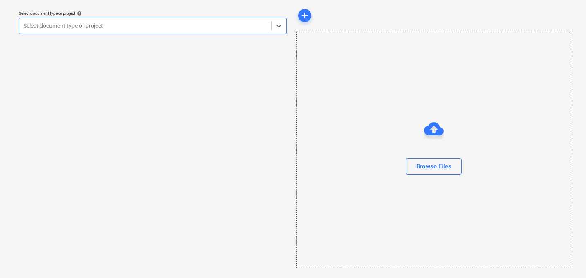
scroll to position [23, 0]
click at [130, 28] on div at bounding box center [145, 26] width 244 height 8
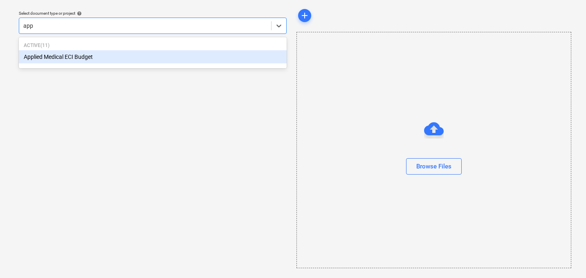
type input "appl"
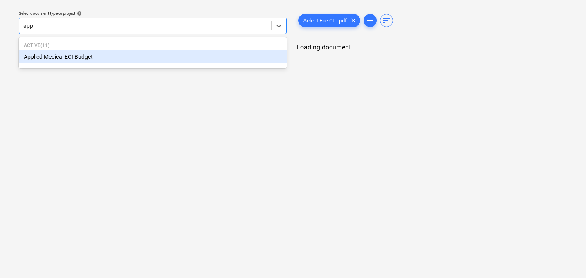
click at [99, 56] on div "Applied Medical ECI Budget" at bounding box center [153, 56] width 268 height 13
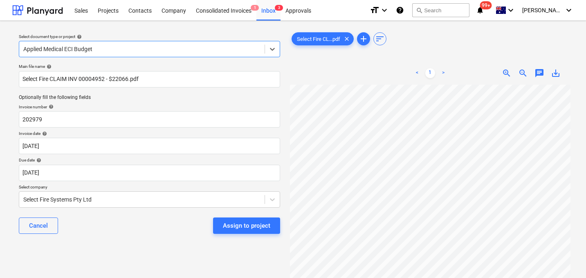
scroll to position [27, 7]
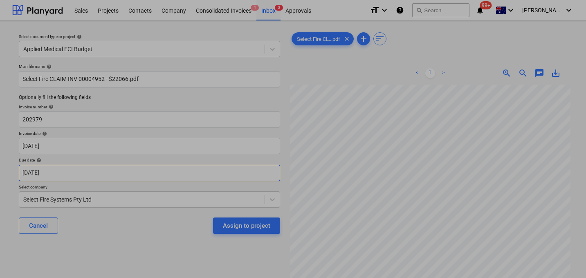
click at [73, 172] on body "Sales Projects Contacts Company Consolidated Invoices 1 Inbox 3 Approvals forma…" at bounding box center [293, 139] width 586 height 278
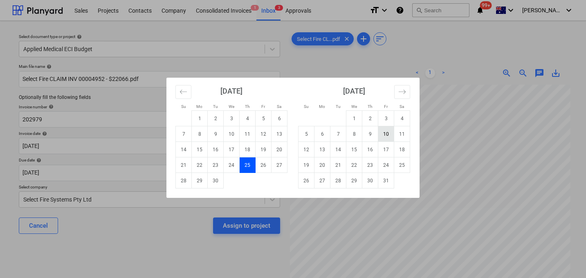
click at [384, 134] on td "10" at bounding box center [386, 134] width 16 height 16
type input "[DATE]"
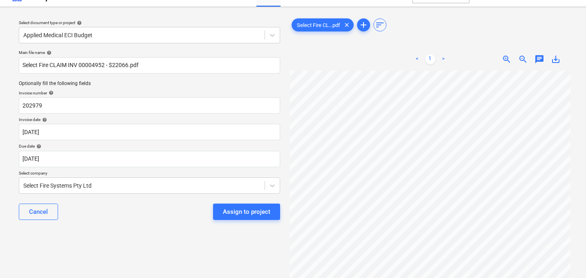
scroll to position [17, 0]
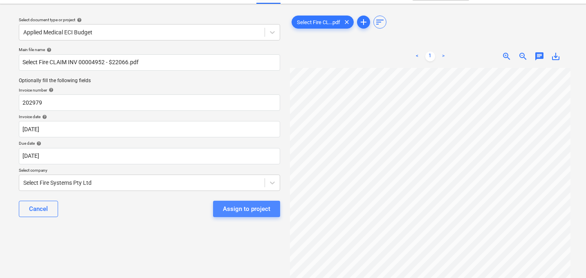
click at [257, 209] on div "Assign to project" at bounding box center [246, 209] width 47 height 11
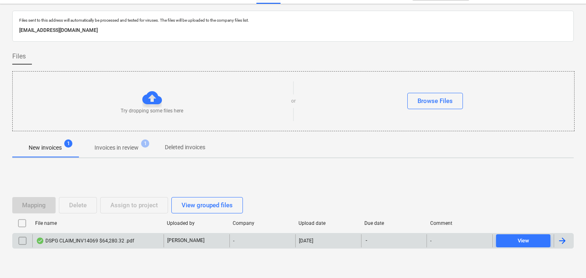
click at [100, 245] on div "DSPG CLAIM_INV14069 $64,280.32 .pdf" at bounding box center [97, 240] width 131 height 13
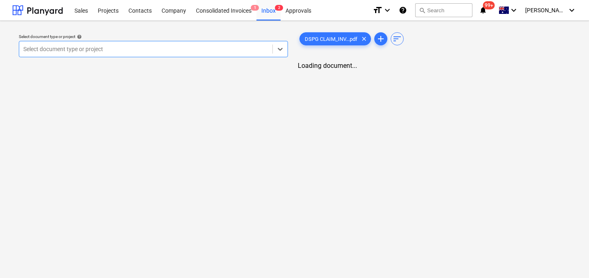
click at [146, 32] on div "Select document type or project help Select is focused ,type to refine list, pr…" at bounding box center [154, 46] width 276 height 30
click at [141, 53] on div at bounding box center [145, 49] width 245 height 8
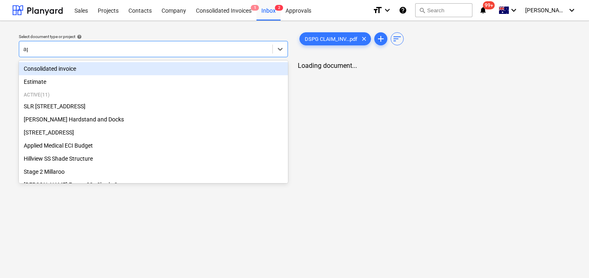
type input "app"
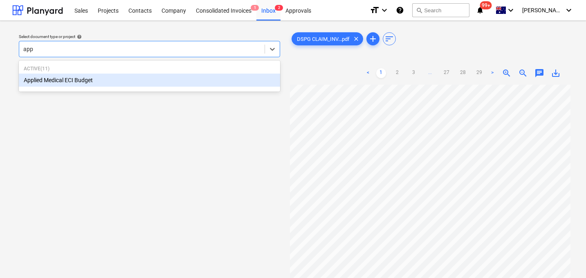
click at [125, 79] on div "Applied Medical ECI Budget" at bounding box center [149, 80] width 261 height 13
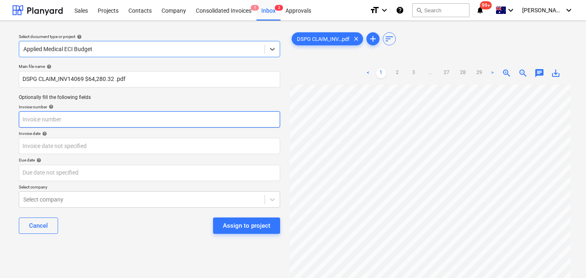
click at [81, 121] on input "text" at bounding box center [149, 119] width 261 height 16
type input "14069"
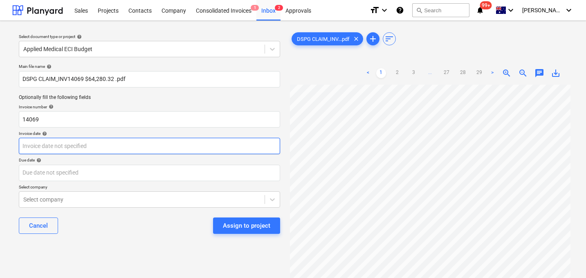
click at [55, 144] on body "Sales Projects Contacts Company Consolidated Invoices 1 Inbox 2 Approvals forma…" at bounding box center [293, 139] width 586 height 278
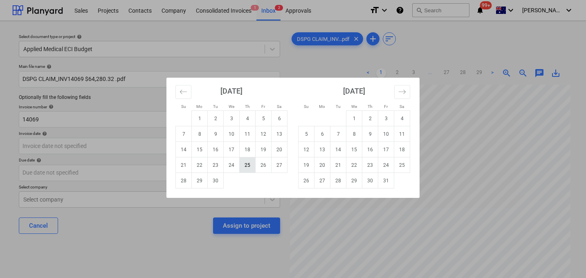
click at [249, 162] on td "25" at bounding box center [248, 166] width 16 height 16
type input "[DATE]"
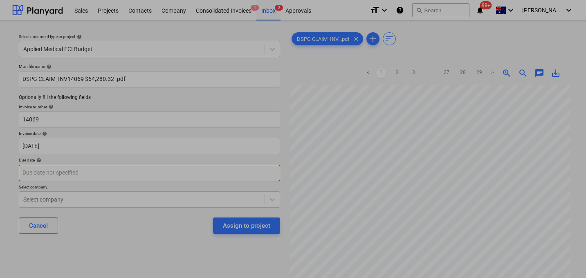
click at [140, 170] on body "Sales Projects Contacts Company Consolidated Invoices 1 Inbox 2 Approvals forma…" at bounding box center [293, 139] width 586 height 278
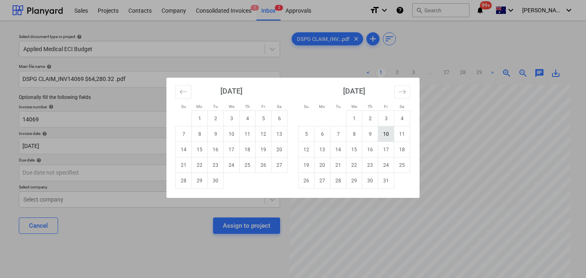
click at [388, 132] on td "10" at bounding box center [386, 134] width 16 height 16
type input "[DATE]"
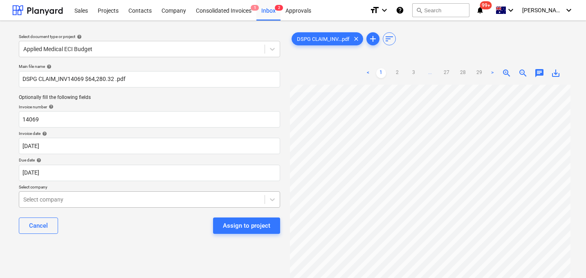
click at [109, 203] on body "Sales Projects Contacts Company Consolidated Invoices 1 Inbox 2 Approvals forma…" at bounding box center [293, 139] width 586 height 278
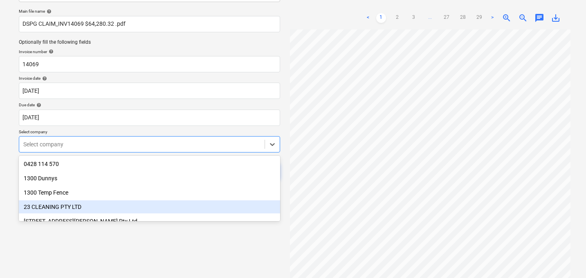
scroll to position [61, 0]
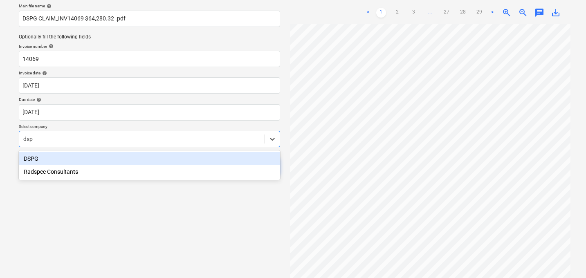
type input "dspg"
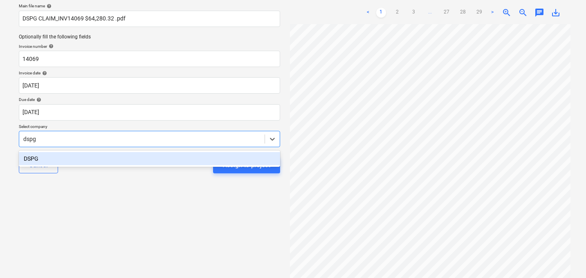
click at [52, 158] on div "DSPG" at bounding box center [149, 158] width 261 height 13
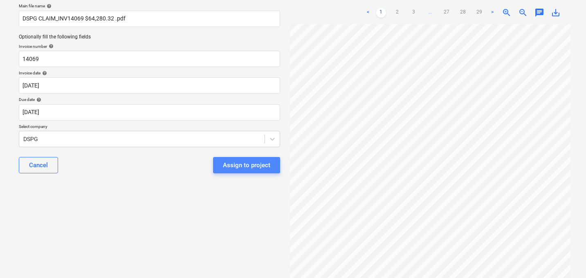
click at [233, 162] on div "Assign to project" at bounding box center [246, 165] width 47 height 11
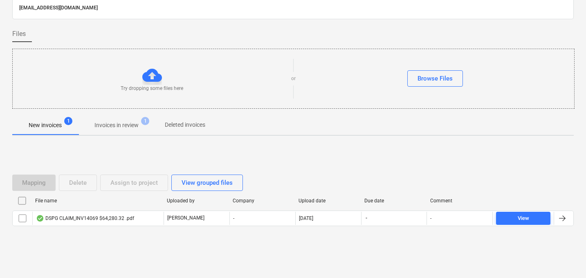
scroll to position [39, 0]
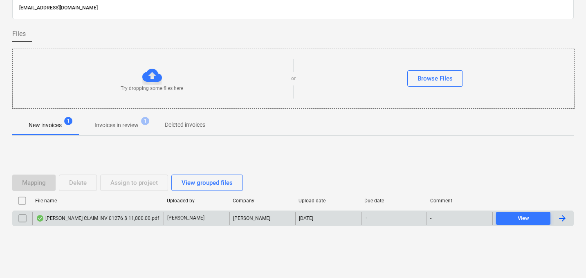
click at [110, 221] on div "David Elton CLAIM INV 01276 $ 11,000.00.pdf" at bounding box center [97, 218] width 123 height 7
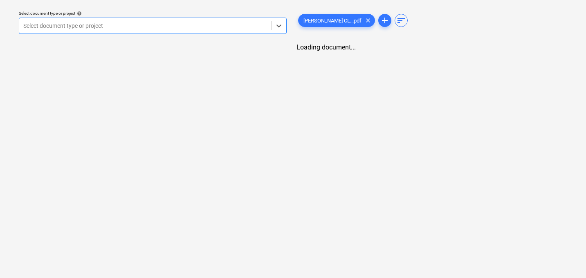
click at [115, 37] on div "Select document type or project help Select is focused ,type to refine list, pr…" at bounding box center [153, 22] width 275 height 30
click at [111, 31] on div "Select document type or project" at bounding box center [145, 25] width 252 height 11
click at [86, 27] on div at bounding box center [145, 26] width 244 height 8
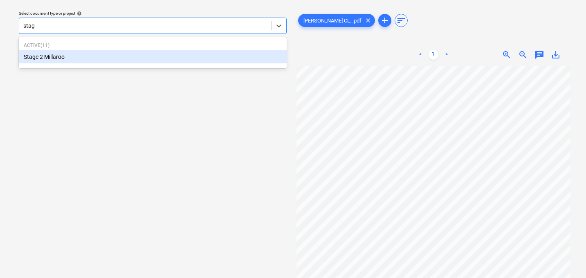
type input "stage"
click at [60, 56] on div "Stage 2 Millaroo" at bounding box center [153, 56] width 268 height 13
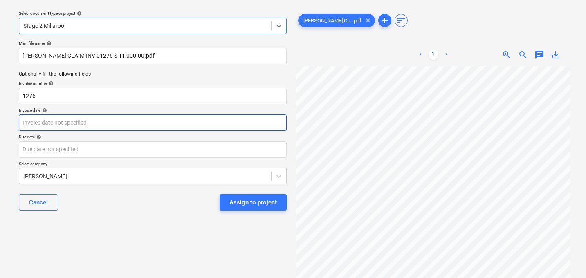
click at [71, 124] on body "Sales Projects Contacts Company Consolidated Invoices 1 Inbox 2 Approvals forma…" at bounding box center [293, 116] width 586 height 278
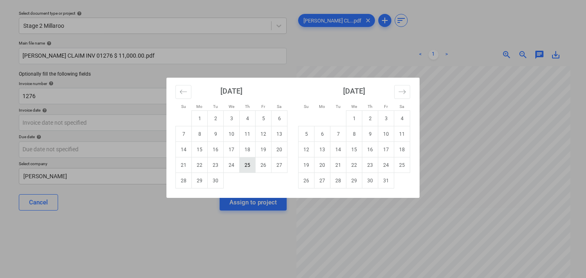
click at [250, 163] on td "25" at bounding box center [248, 166] width 16 height 16
type input "[DATE]"
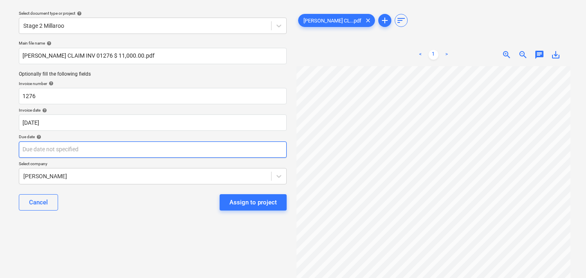
click at [100, 154] on body "Sales Projects Contacts Company Consolidated Invoices 1 Inbox 2 Approvals forma…" at bounding box center [293, 116] width 586 height 278
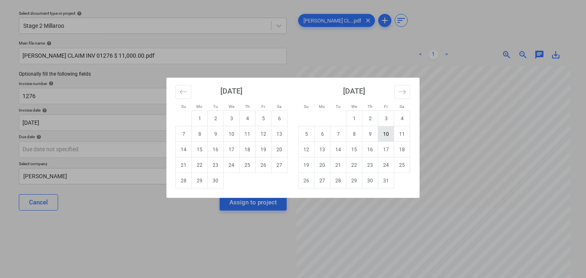
click at [385, 131] on td "10" at bounding box center [386, 134] width 16 height 16
type input "[DATE]"
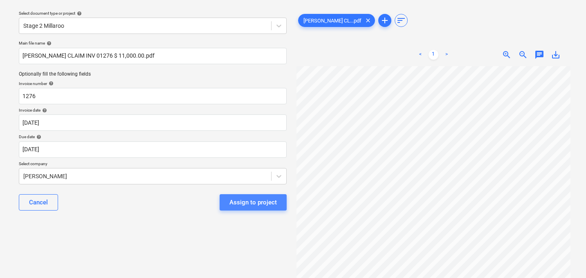
click at [255, 200] on div "Assign to project" at bounding box center [253, 202] width 47 height 11
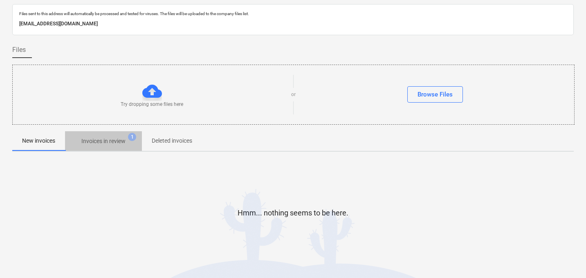
click at [120, 142] on p "Invoices in review" at bounding box center [103, 141] width 44 height 9
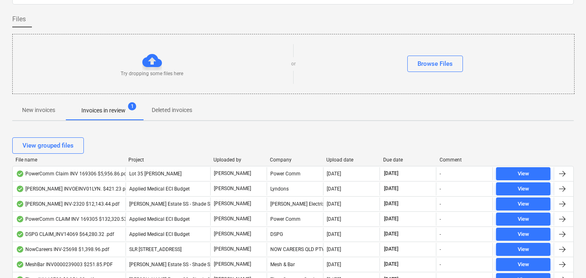
scroll to position [59, 0]
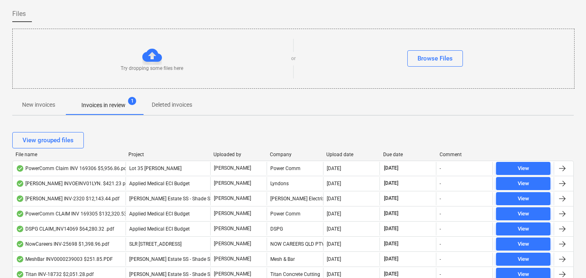
click at [338, 153] on div "Upload date" at bounding box center [352, 155] width 50 height 6
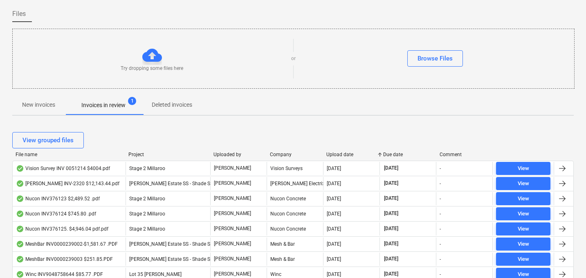
click at [338, 153] on div "Upload date" at bounding box center [352, 155] width 50 height 6
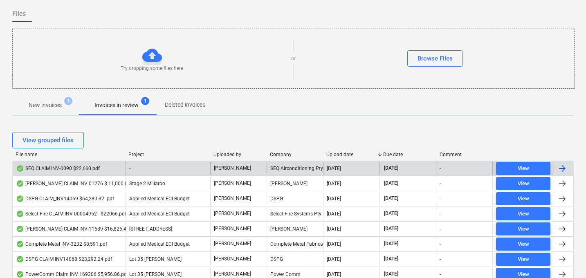
click at [83, 168] on div "SEQ CLAIM INV-0090 $22,660.pdf" at bounding box center [58, 168] width 84 height 7
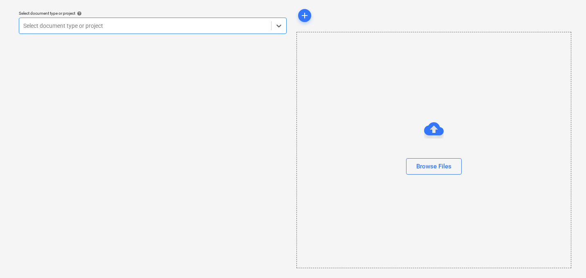
scroll to position [23, 0]
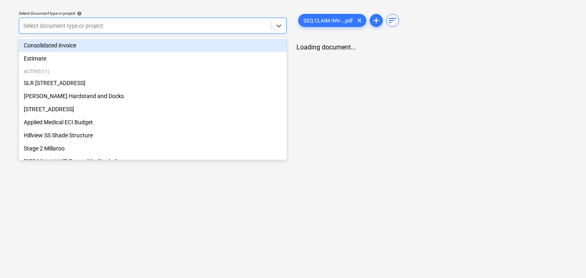
click at [149, 22] on div at bounding box center [145, 26] width 244 height 8
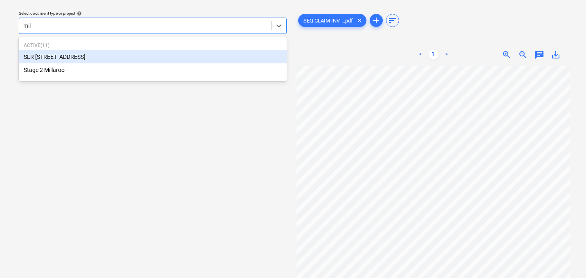
type input "mill"
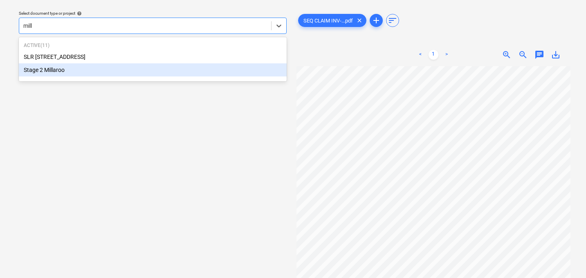
click at [101, 69] on div "Stage 2 Millaroo" at bounding box center [153, 69] width 268 height 13
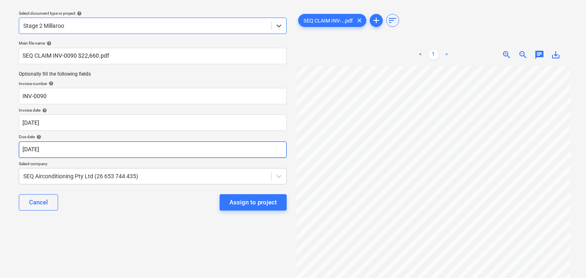
click at [79, 151] on body "Sales Projects Contacts Company Consolidated Invoices 1 Inbox 2 Approvals forma…" at bounding box center [293, 116] width 586 height 278
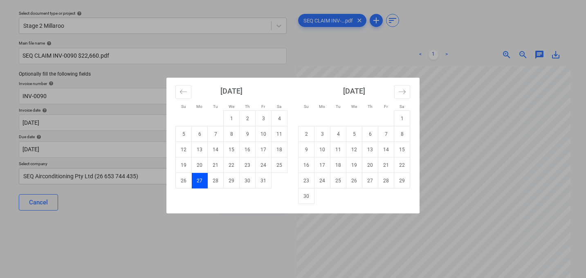
click at [259, 137] on td "10" at bounding box center [264, 134] width 16 height 16
type input "[DATE]"
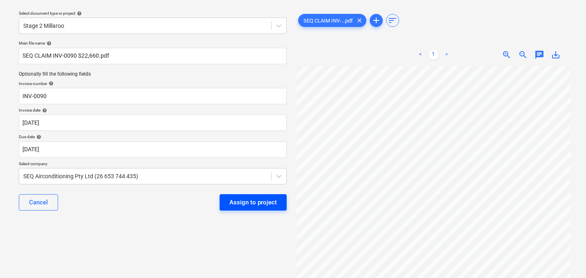
click at [236, 200] on div "Assign to project" at bounding box center [253, 202] width 47 height 11
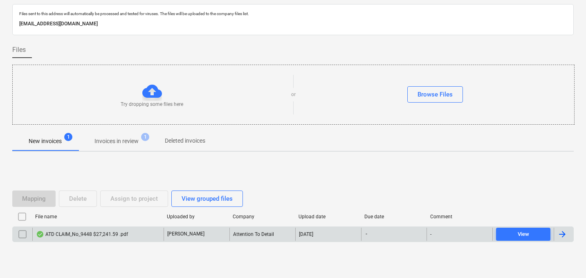
click at [115, 235] on div "ATD CLAIM_No_9448 $27,241.59 .pdf" at bounding box center [82, 234] width 92 height 7
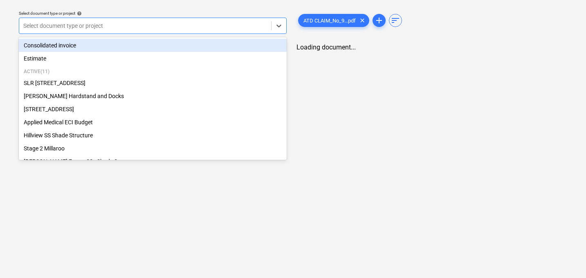
click at [155, 23] on div at bounding box center [145, 26] width 244 height 8
type input "app"
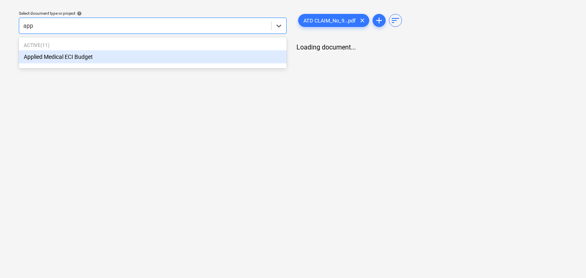
click at [125, 53] on div "Applied Medical ECI Budget" at bounding box center [153, 56] width 268 height 13
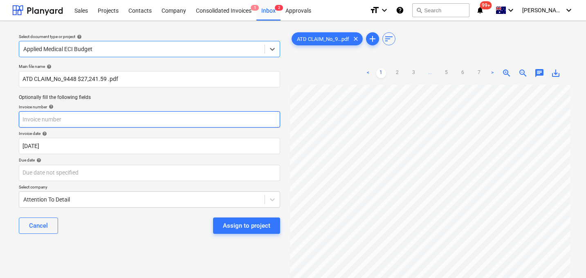
click at [70, 119] on input "text" at bounding box center [149, 119] width 261 height 16
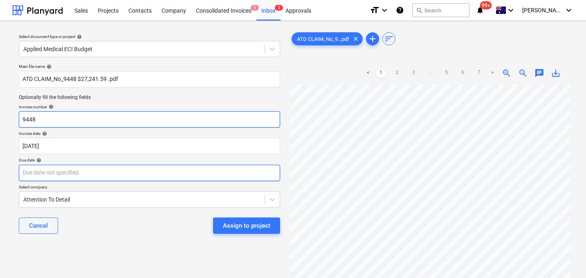
type input "9448"
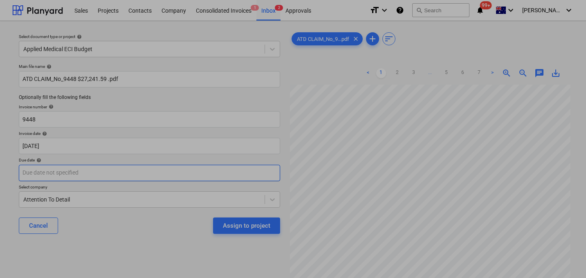
click at [50, 170] on body "Sales Projects Contacts Company Consolidated Invoices 1 Inbox 2 Approvals forma…" at bounding box center [293, 139] width 586 height 278
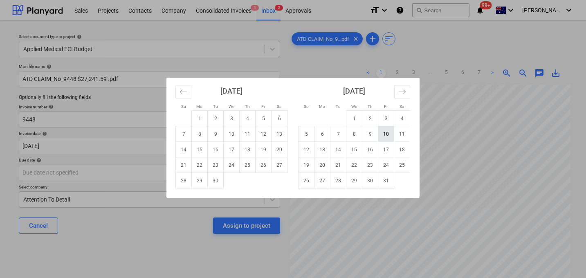
click at [386, 136] on td "10" at bounding box center [386, 134] width 16 height 16
type input "[DATE]"
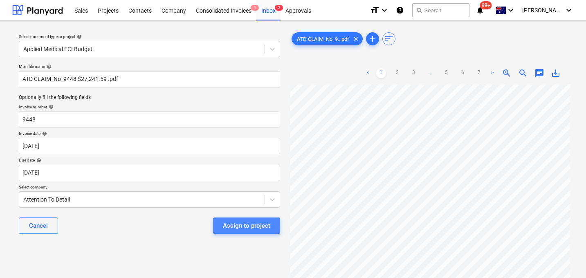
click at [252, 226] on div "Assign to project" at bounding box center [246, 226] width 47 height 11
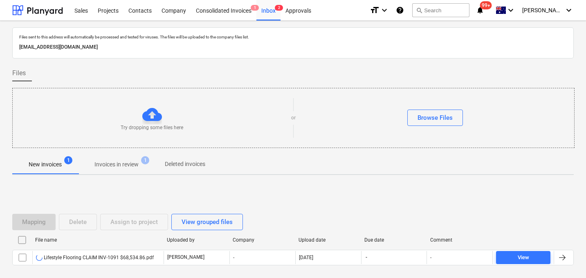
scroll to position [39, 0]
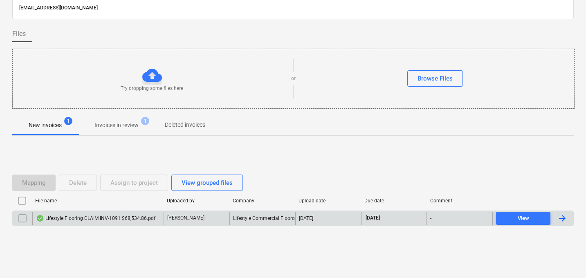
click at [113, 216] on div "Lifestyle Flooring CLAIM INV-1091 $68,534.86.pdf" at bounding box center [95, 218] width 119 height 7
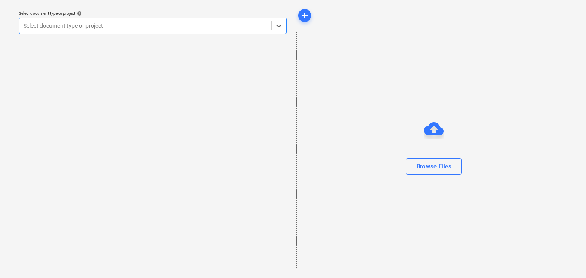
scroll to position [23, 0]
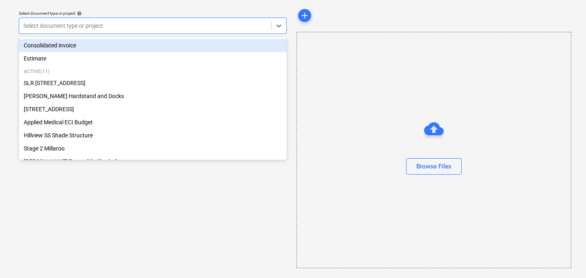
click at [115, 27] on div at bounding box center [145, 26] width 244 height 8
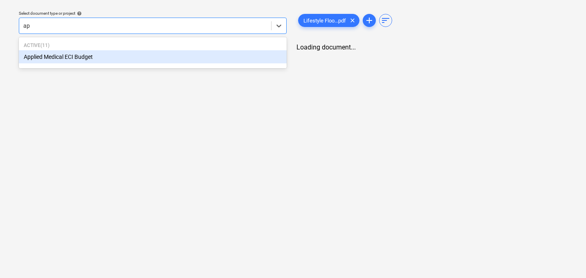
type input "app"
click at [106, 55] on div "Applied Medical ECI Budget" at bounding box center [153, 56] width 268 height 13
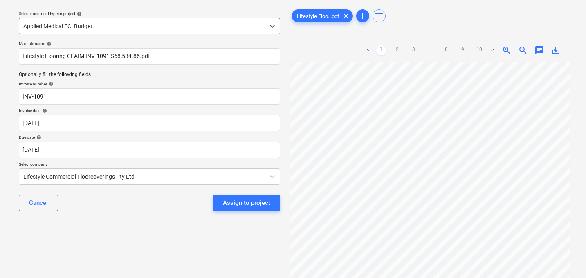
scroll to position [23, 0]
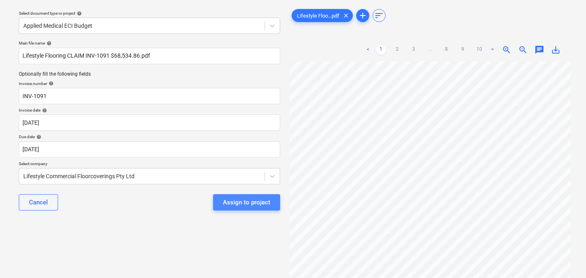
click at [238, 203] on div "Assign to project" at bounding box center [246, 202] width 47 height 11
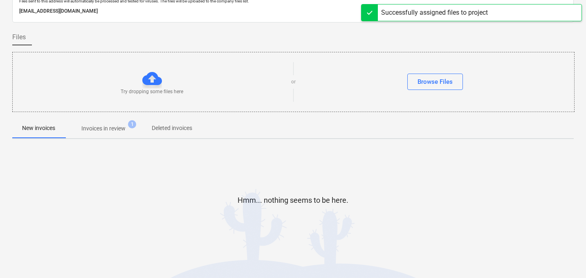
scroll to position [39, 0]
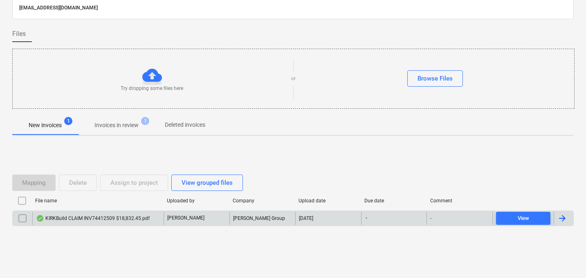
click at [128, 218] on div "KIRKBuild CLAIM INV74412509 $18,832.45.pdf" at bounding box center [93, 218] width 114 height 7
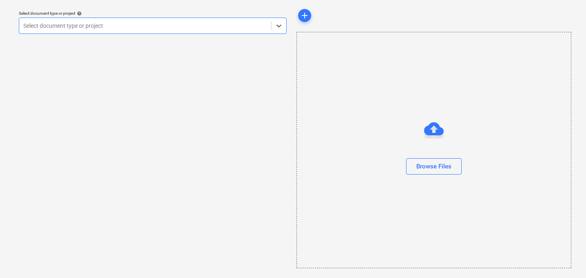
scroll to position [23, 0]
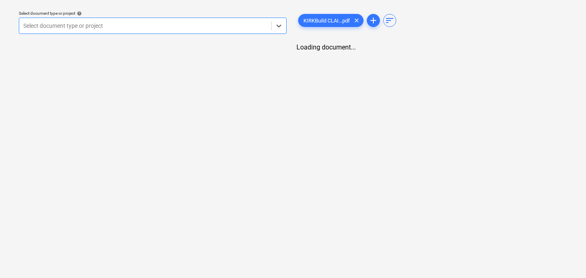
click at [201, 23] on div at bounding box center [145, 26] width 244 height 8
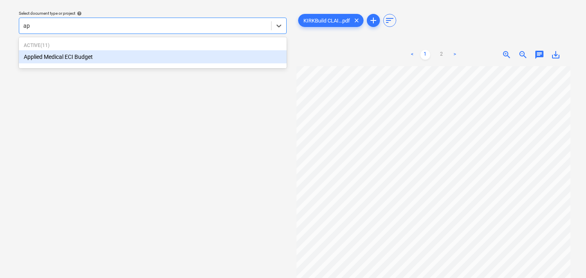
type input "app"
click at [151, 55] on div "Applied Medical ECI Budget" at bounding box center [153, 56] width 268 height 13
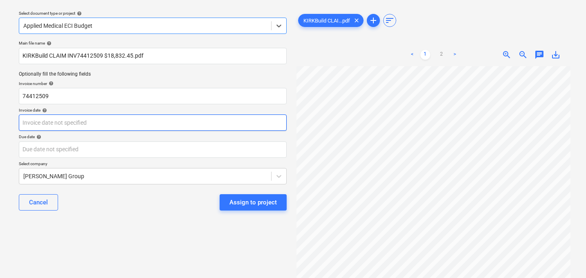
click at [88, 127] on body "Sales Projects Contacts Company Consolidated Invoices 1 Inbox 2 Approvals forma…" at bounding box center [293, 116] width 586 height 278
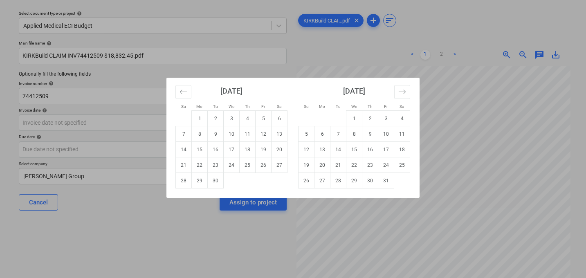
click at [134, 142] on div "Su Mo Tu We Th Fr Sa Su Mo Tu We Th Fr Sa [DATE] 1 2 3 4 5 6 7 8 9 10 11 12 13 …" at bounding box center [293, 139] width 586 height 278
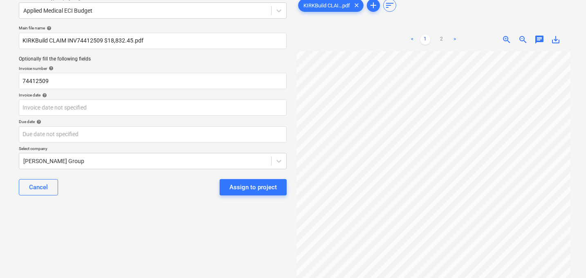
scroll to position [41, 0]
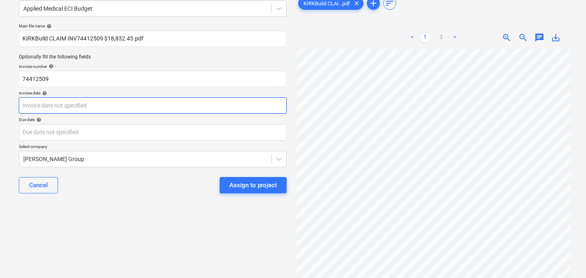
click at [101, 109] on body "Sales Projects Contacts Company Consolidated Invoices 1 Inbox 2 Approvals forma…" at bounding box center [293, 98] width 586 height 278
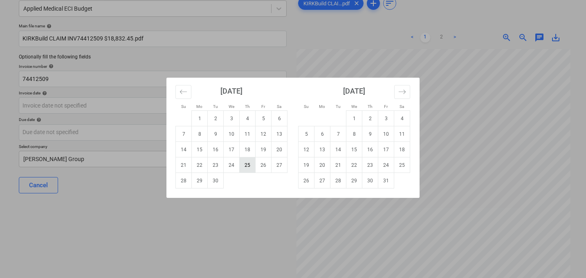
click at [247, 164] on td "25" at bounding box center [248, 166] width 16 height 16
type input "[DATE]"
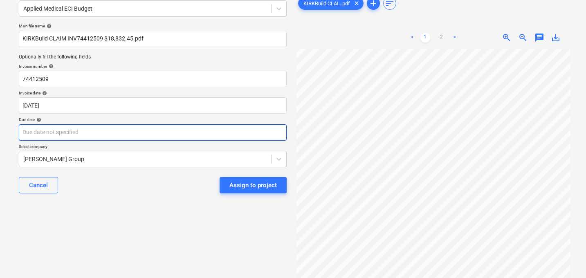
click at [123, 134] on body "Sales Projects Contacts Company Consolidated Invoices 1 Inbox 2 Approvals forma…" at bounding box center [293, 98] width 586 height 278
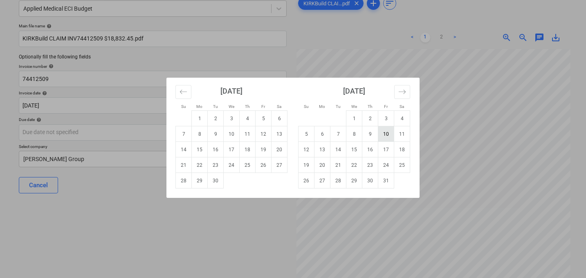
click at [390, 131] on td "10" at bounding box center [386, 134] width 16 height 16
type input "[DATE]"
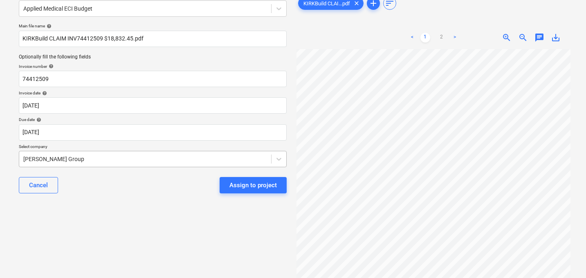
click at [157, 157] on body "Sales Projects Contacts Company Consolidated Invoices 1 Inbox 2 Approvals forma…" at bounding box center [293, 98] width 586 height 278
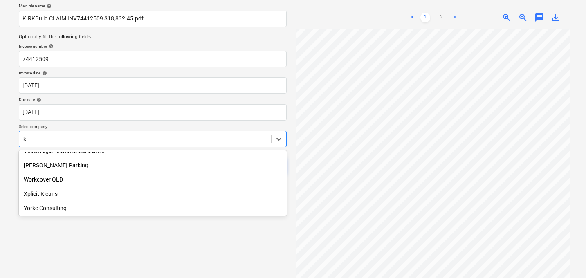
scroll to position [1855, 0]
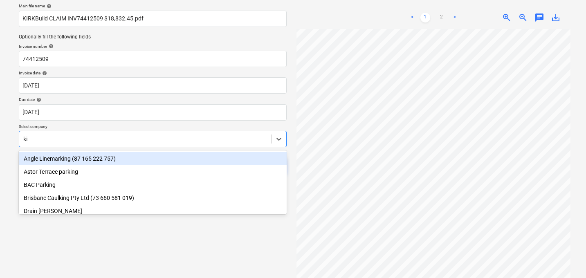
type input "kir"
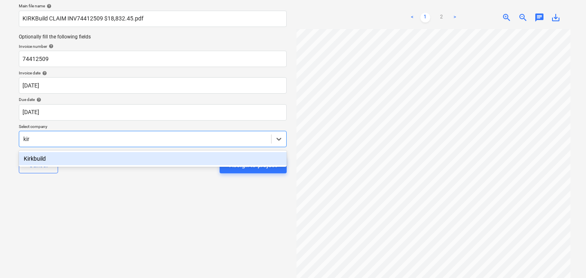
click at [88, 160] on div "Kirkbuild" at bounding box center [153, 158] width 268 height 13
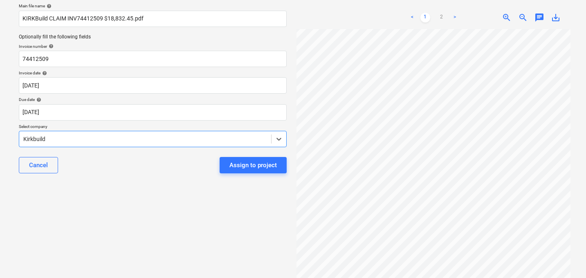
click at [243, 165] on div "Assign to project" at bounding box center [253, 165] width 47 height 11
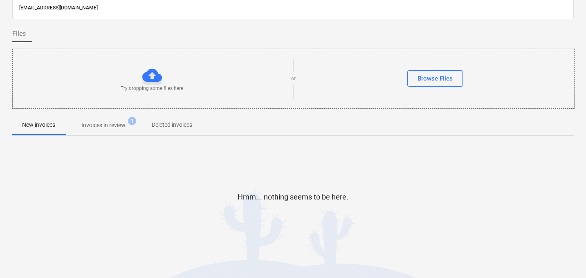
scroll to position [39, 0]
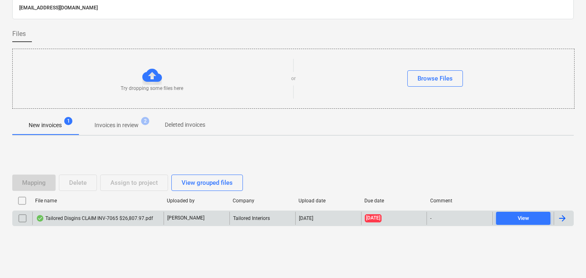
click at [119, 220] on div "Tailored Disgins CLAIM INV-7065 $26,807.97.pdf" at bounding box center [94, 218] width 117 height 7
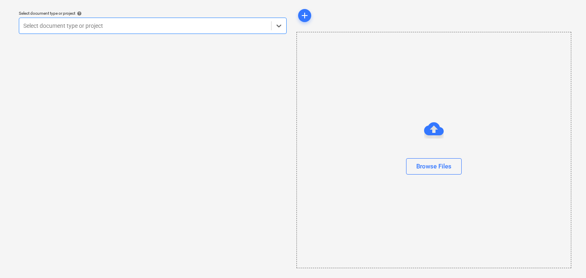
scroll to position [23, 0]
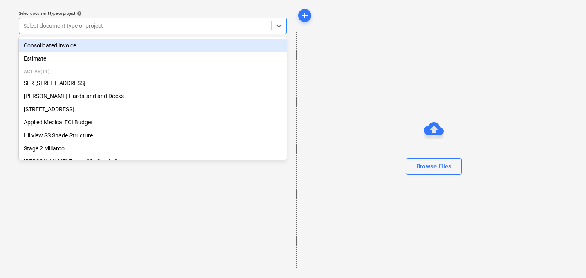
click at [113, 26] on div at bounding box center [145, 26] width 244 height 8
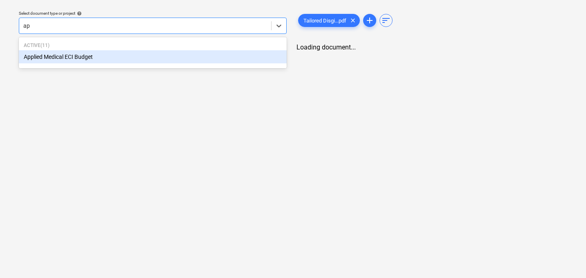
type input "app"
click at [97, 52] on div "Applied Medical ECI Budget" at bounding box center [153, 56] width 268 height 13
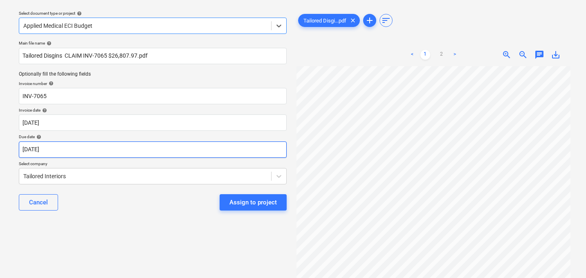
click at [63, 151] on body "Sales Projects Contacts Company Consolidated Invoices 1 Inbox 3 Approvals forma…" at bounding box center [293, 116] width 586 height 278
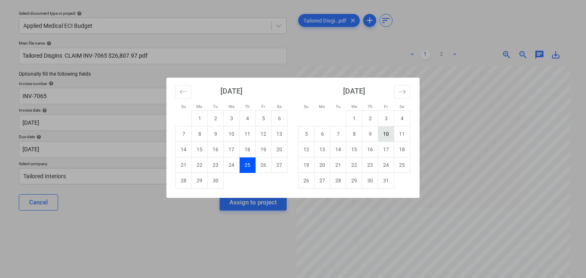
click at [386, 132] on td "10" at bounding box center [386, 134] width 16 height 16
type input "[DATE]"
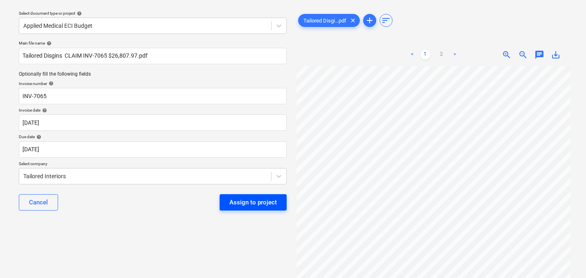
click at [261, 203] on div "Assign to project" at bounding box center [253, 202] width 47 height 11
